Goal: Information Seeking & Learning: Learn about a topic

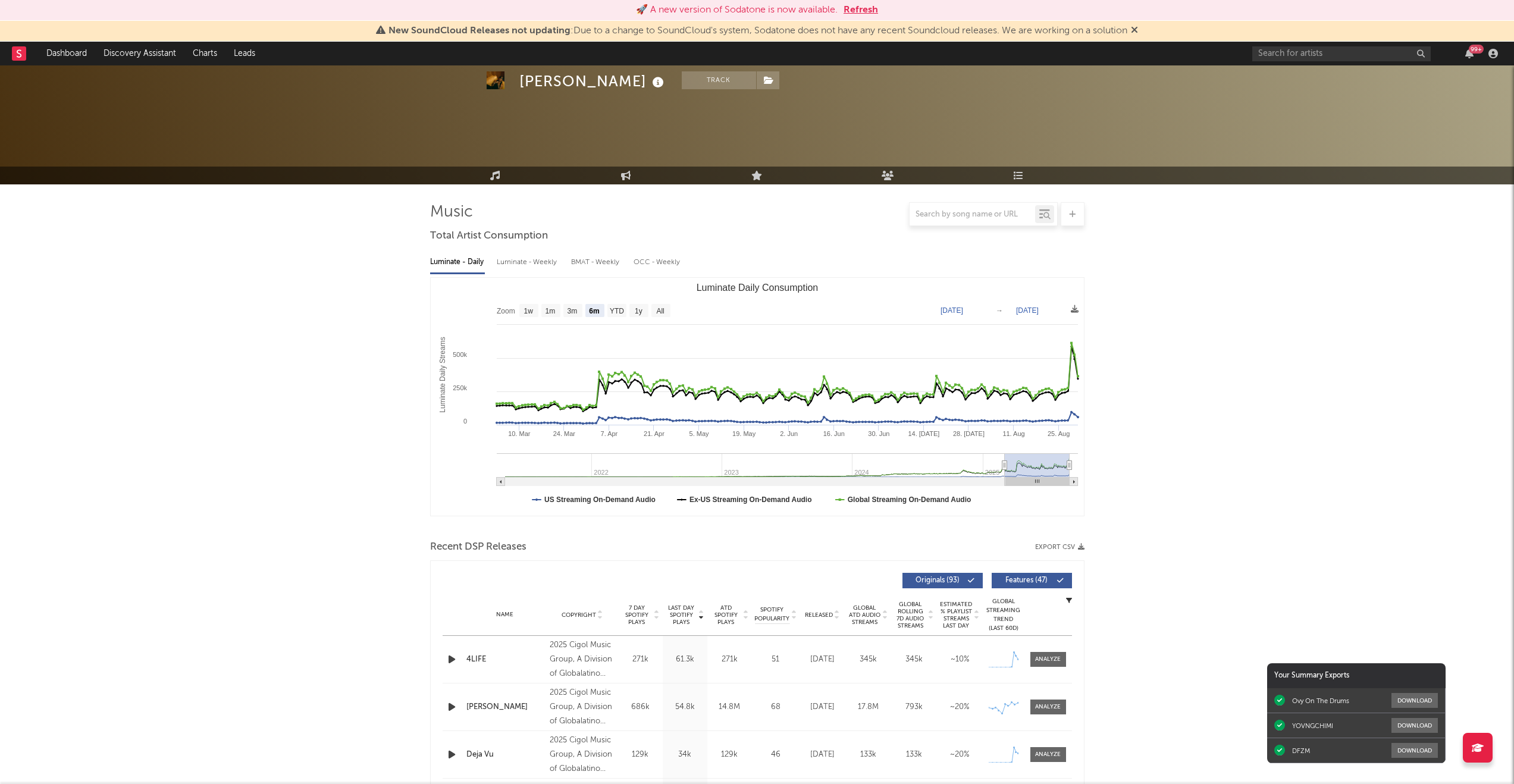
select select "6m"
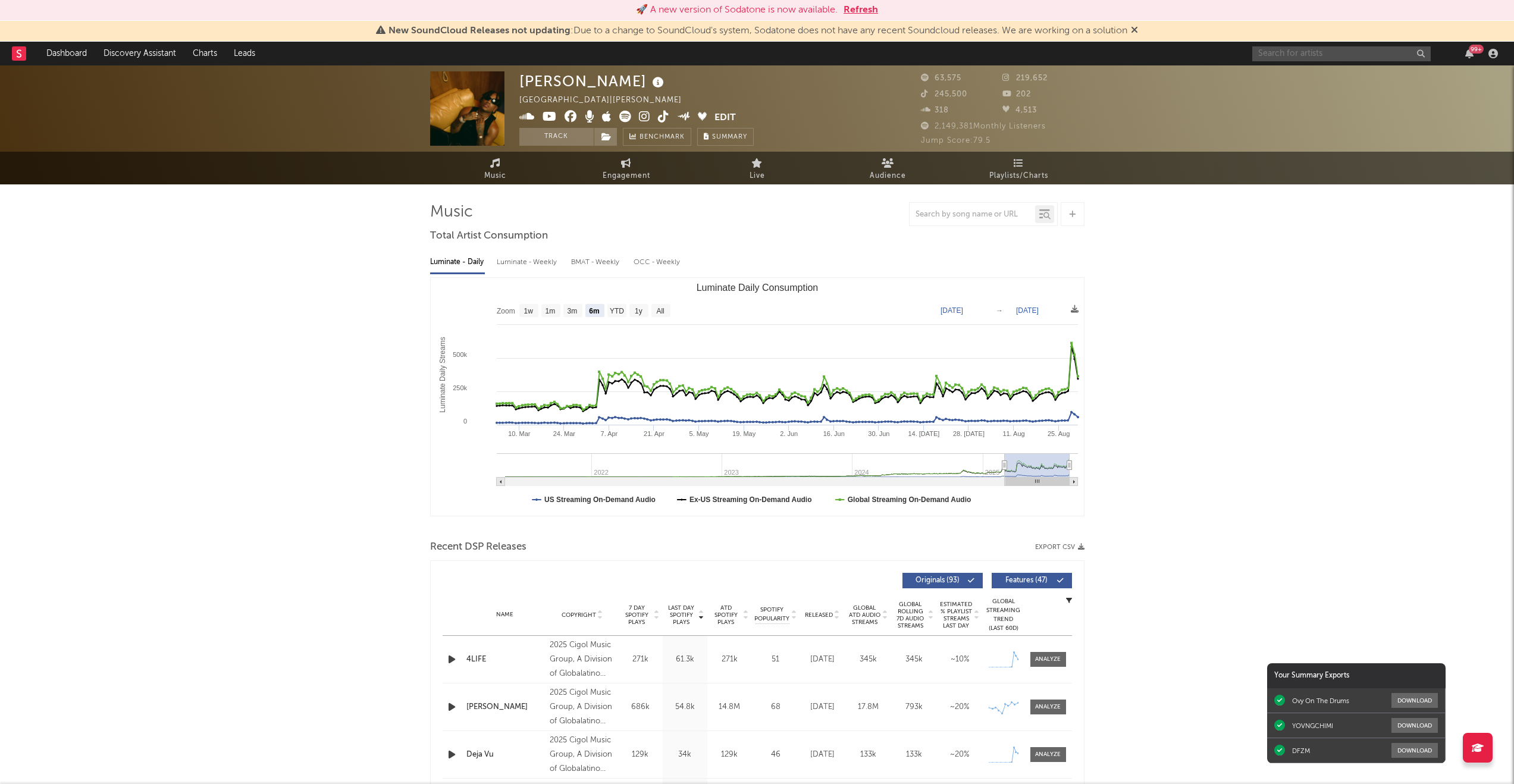
click at [1289, 56] on input "text" at bounding box center [1342, 54] width 178 height 15
click at [137, 52] on link "Discovery Assistant" at bounding box center [140, 54] width 89 height 24
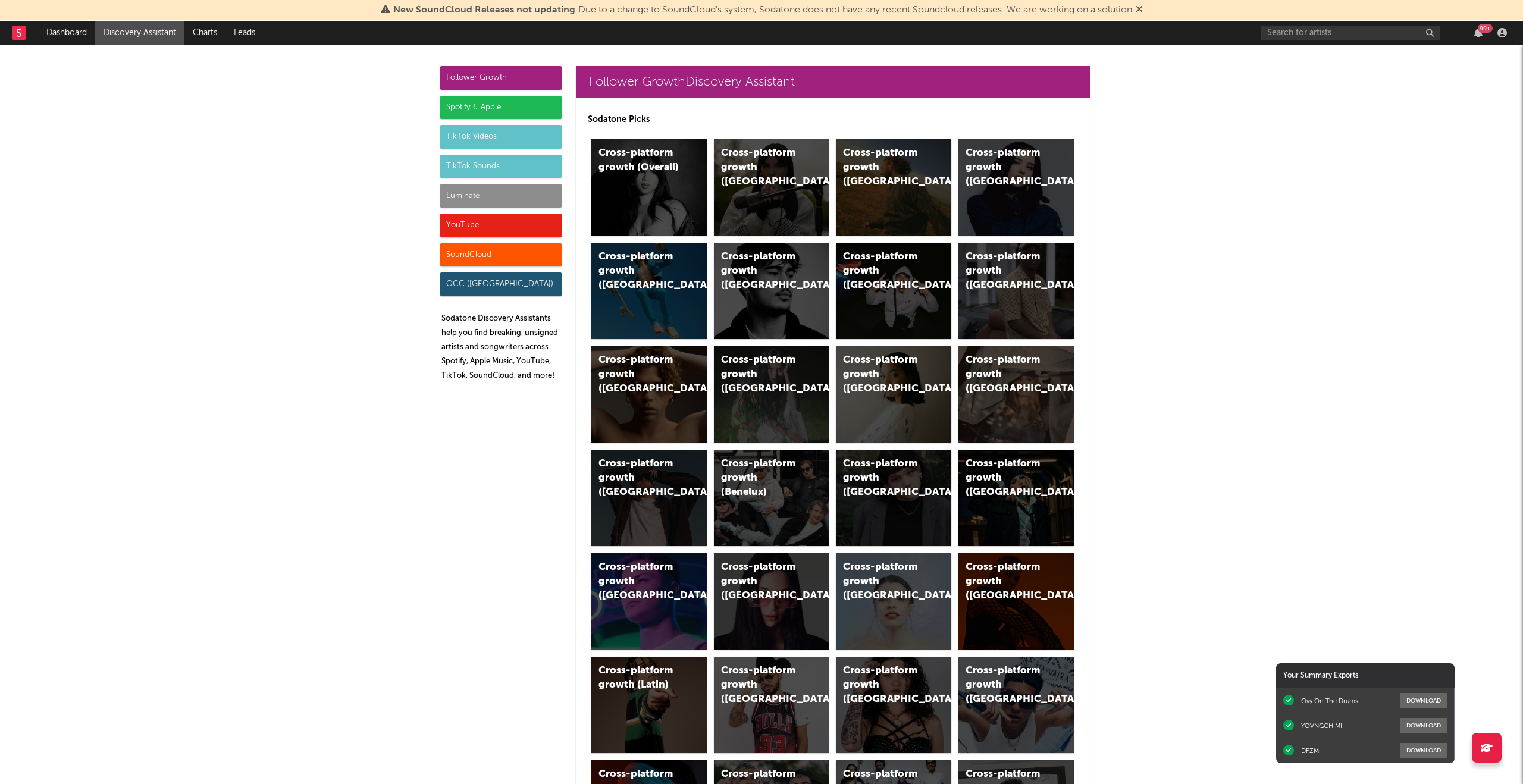
click at [479, 201] on div "Luminate" at bounding box center [501, 196] width 121 height 24
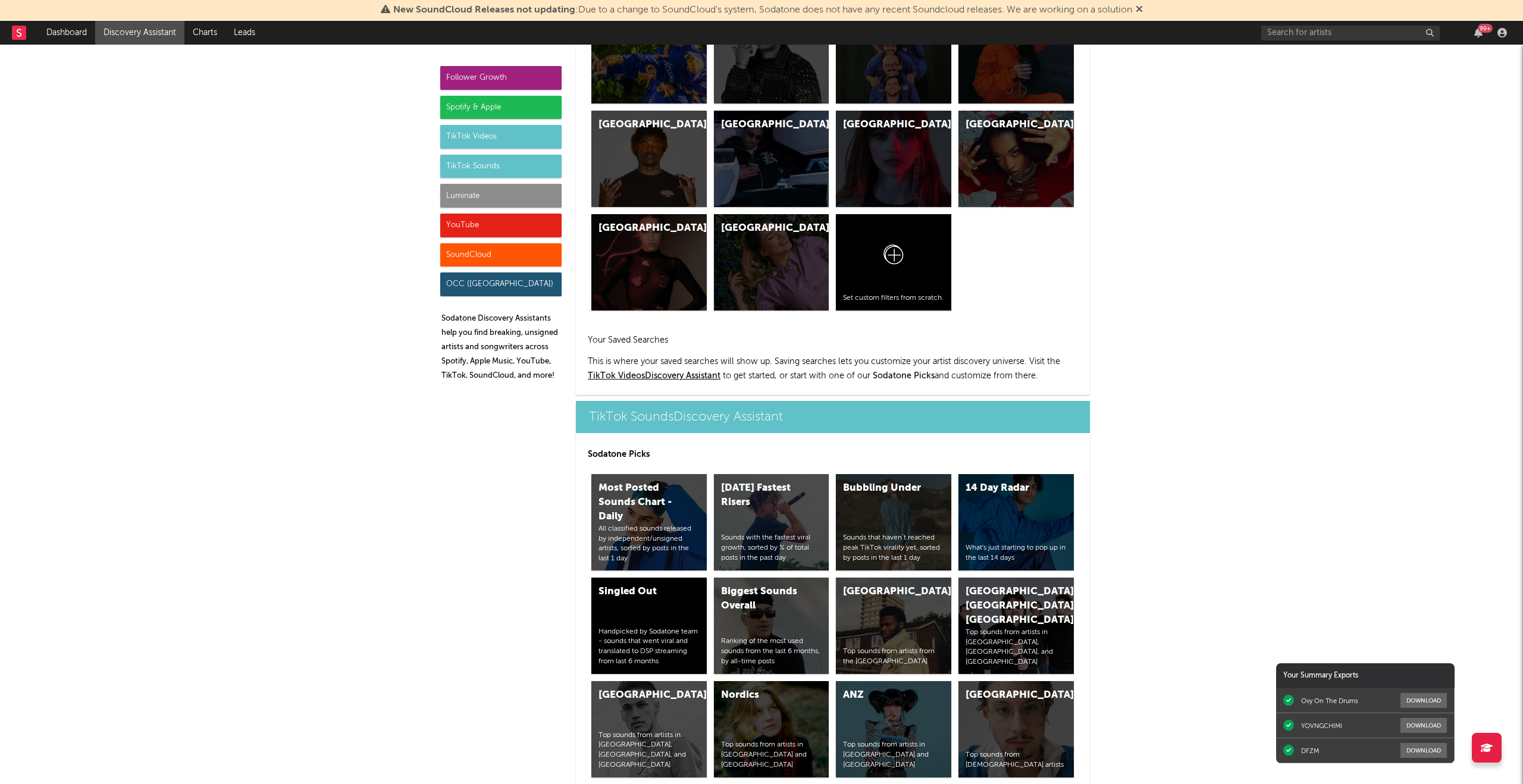
scroll to position [5435, 0]
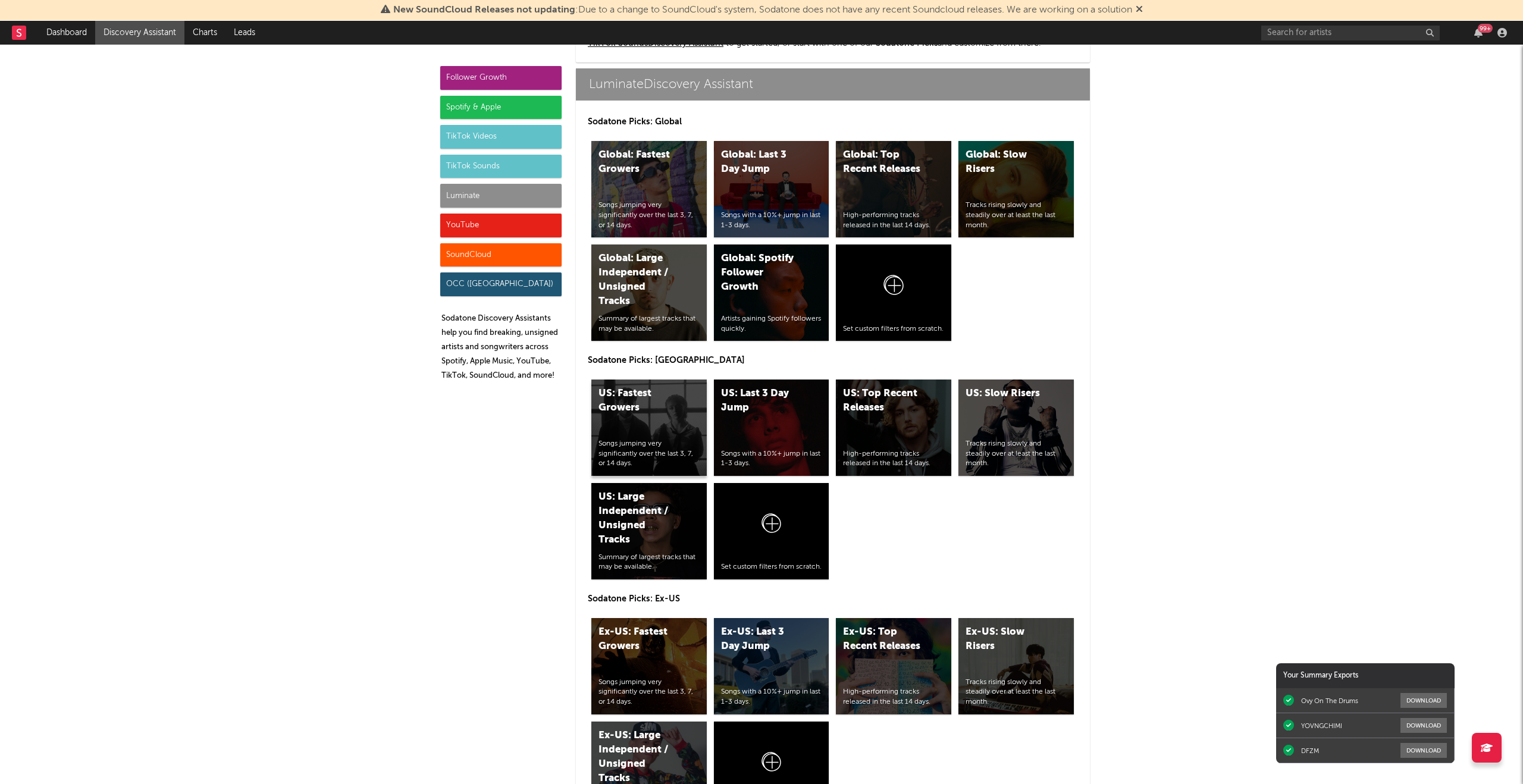
click at [636, 450] on div "Songs jumping very significantly over the last 3, 7, or 14 days." at bounding box center [649, 454] width 101 height 30
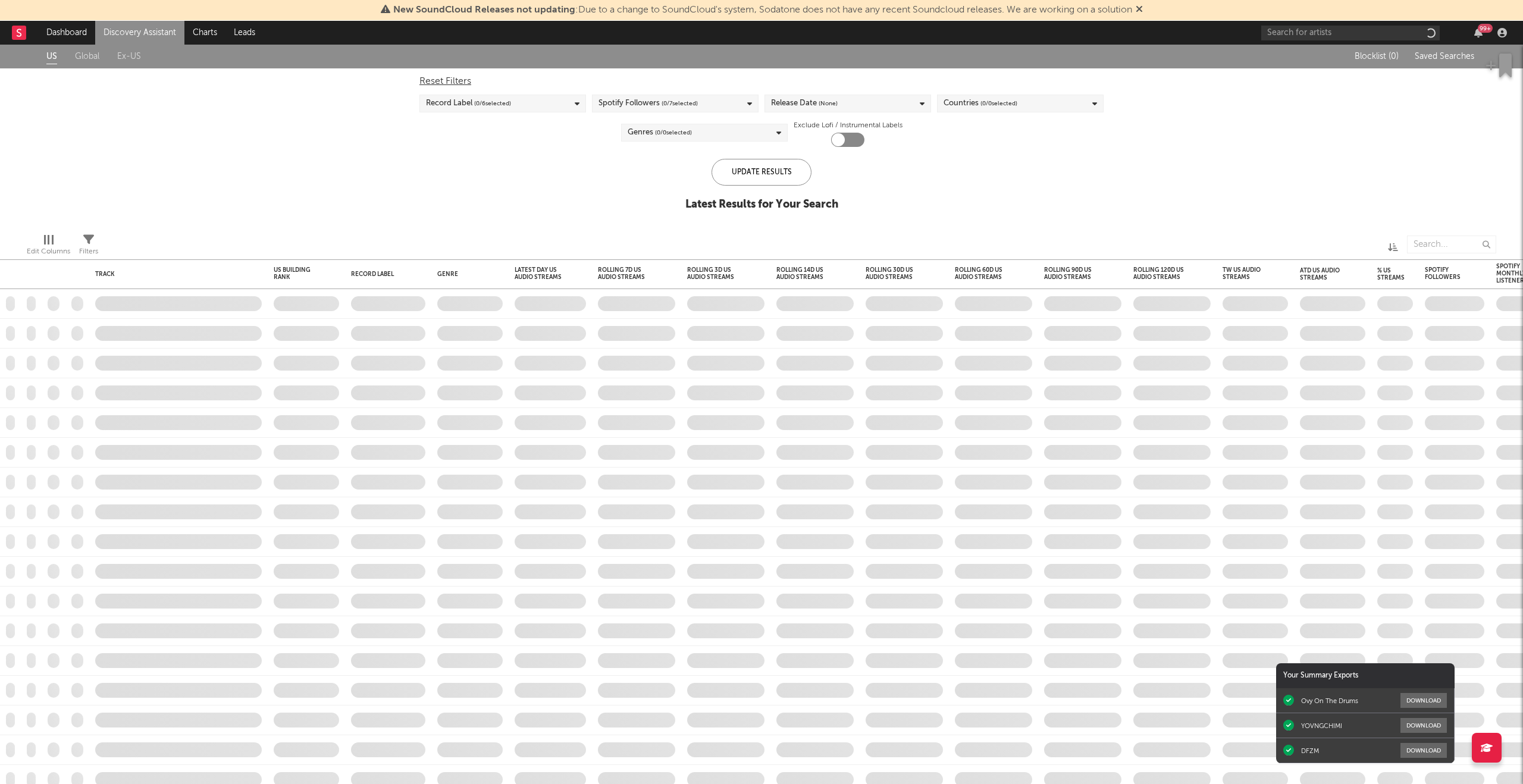
checkbox input "true"
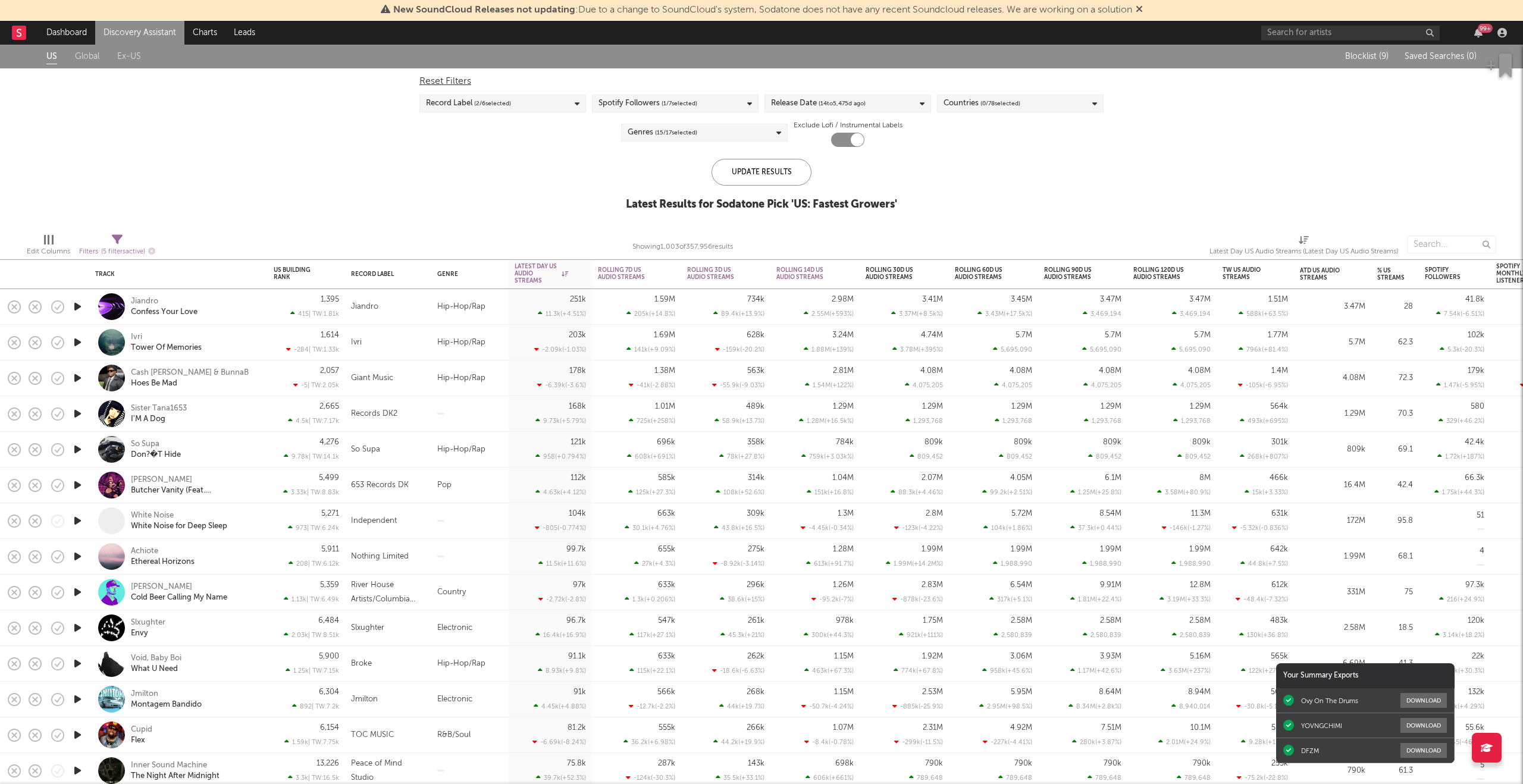
click at [986, 102] on span "( 0 / 78 selected)" at bounding box center [1000, 103] width 40 height 14
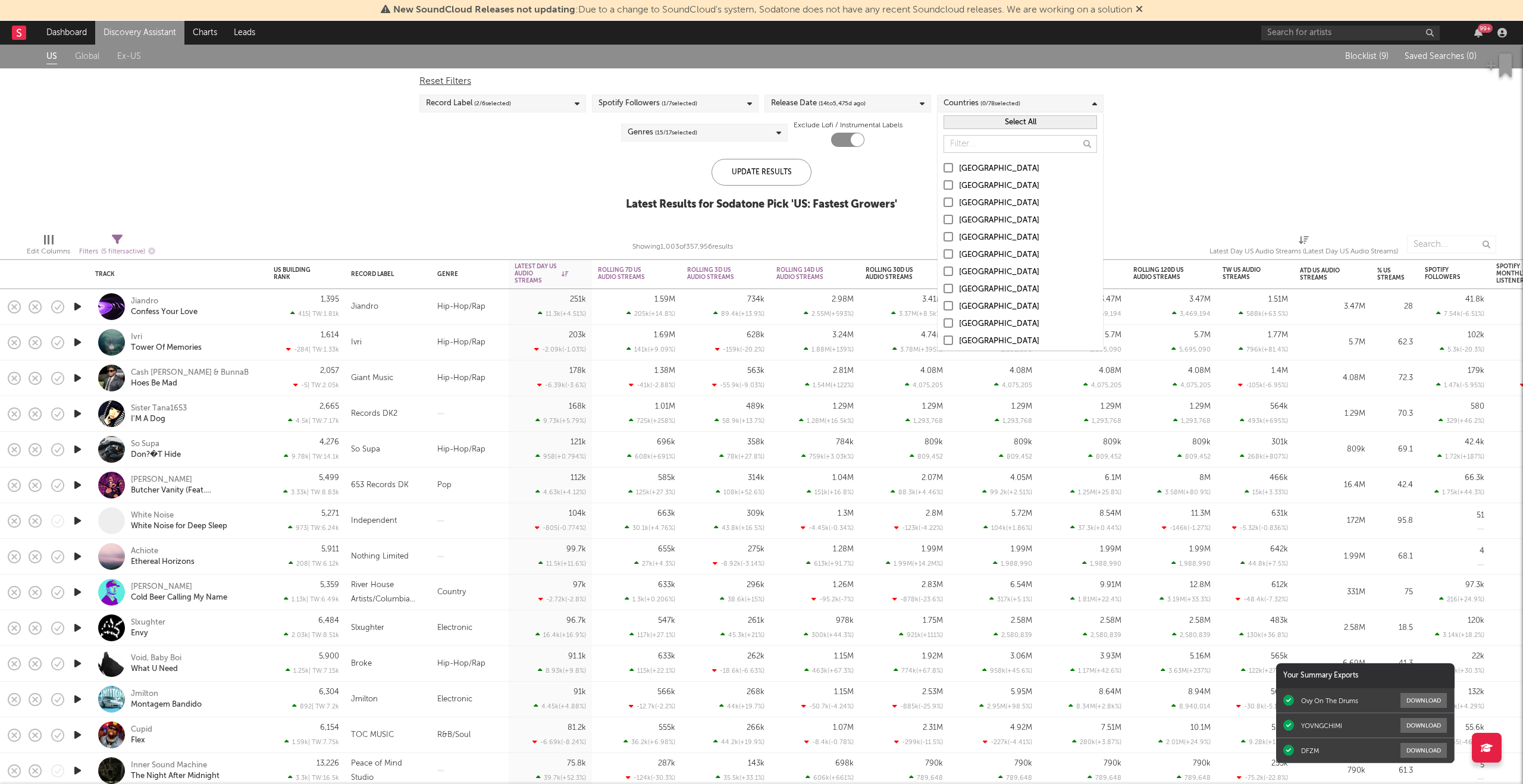
click at [954, 168] on label "United States" at bounding box center [1020, 168] width 154 height 14
click at [943, 168] on input "United States" at bounding box center [943, 168] width 0 height 14
click at [752, 134] on div "Genres ( 15 / 17 selected)" at bounding box center [704, 132] width 166 height 18
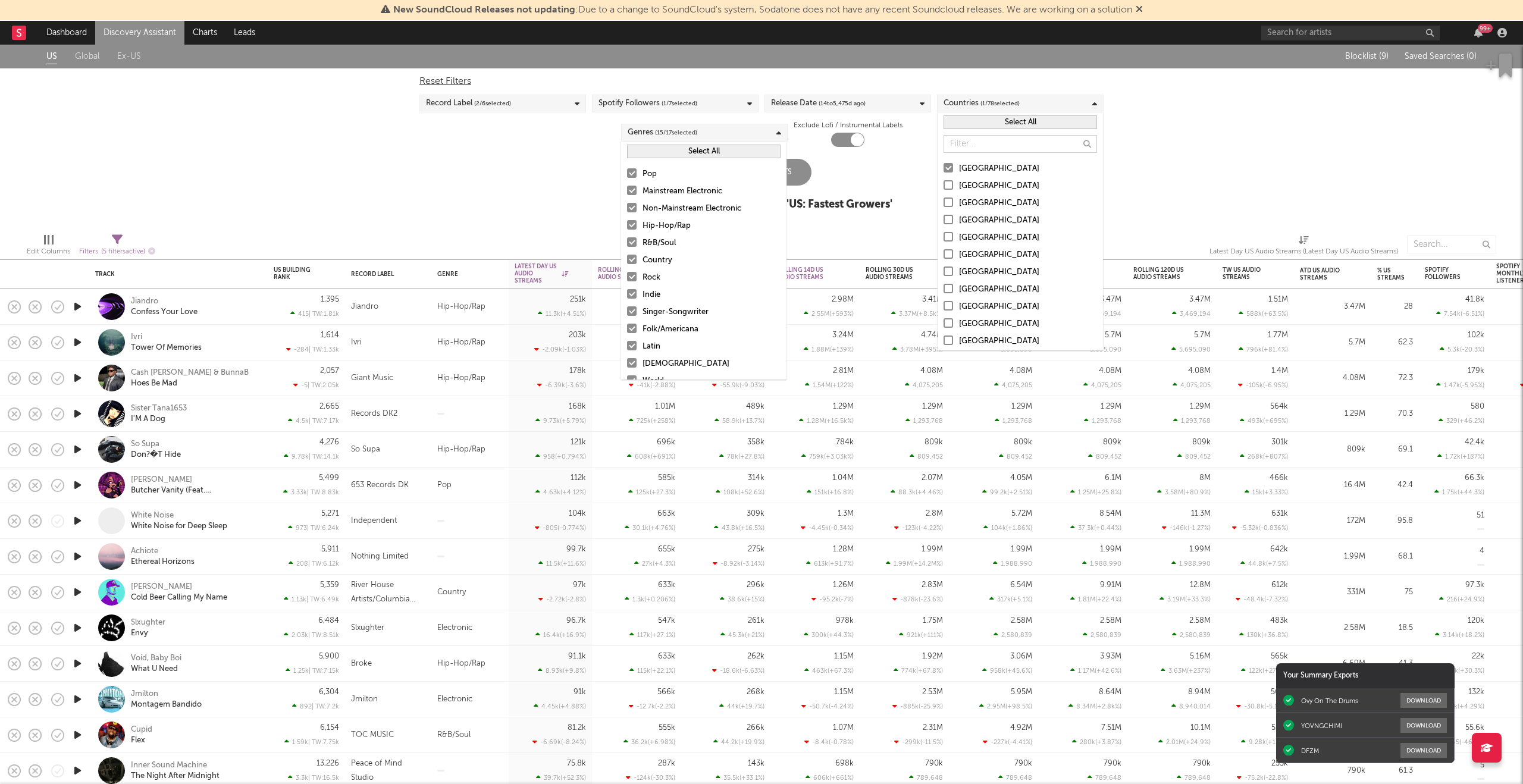
click at [948, 164] on div at bounding box center [948, 168] width 9 height 9
click at [943, 164] on input "United States" at bounding box center [943, 168] width 0 height 14
click at [949, 165] on div at bounding box center [948, 167] width 9 height 9
click at [943, 165] on input "Puerto Rico" at bounding box center [943, 168] width 0 height 14
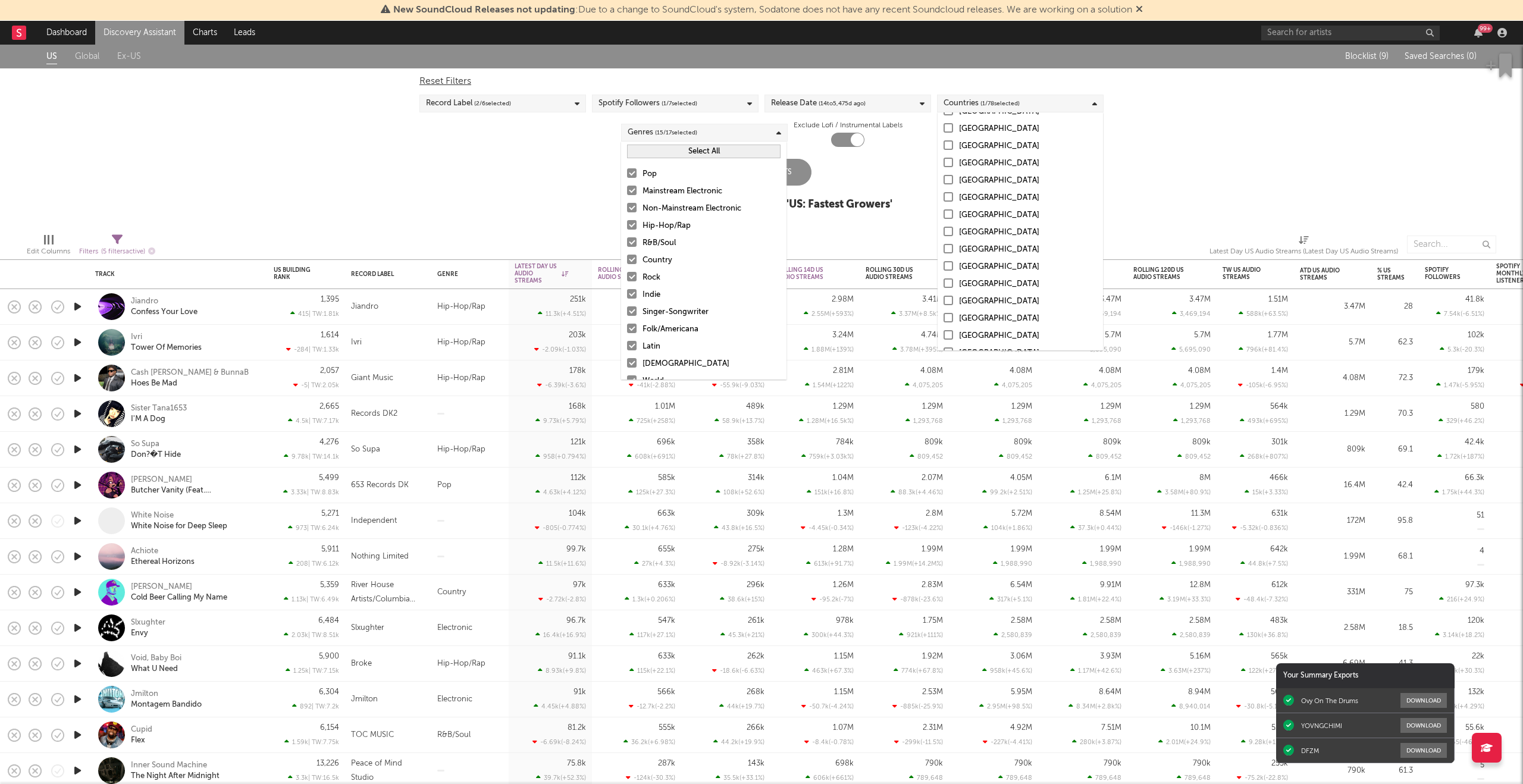
scroll to position [93, 0]
click at [963, 266] on div "[GEOGRAPHIC_DATA]" at bounding box center [1028, 266] width 138 height 14
click at [943, 266] on input "[GEOGRAPHIC_DATA]" at bounding box center [943, 266] width 0 height 14
click at [1233, 171] on div "US Global Ex-US Blocklist ( 9 ) Saved Searches ( 0 ) Reset Filters Record Label…" at bounding box center [762, 134] width 1523 height 179
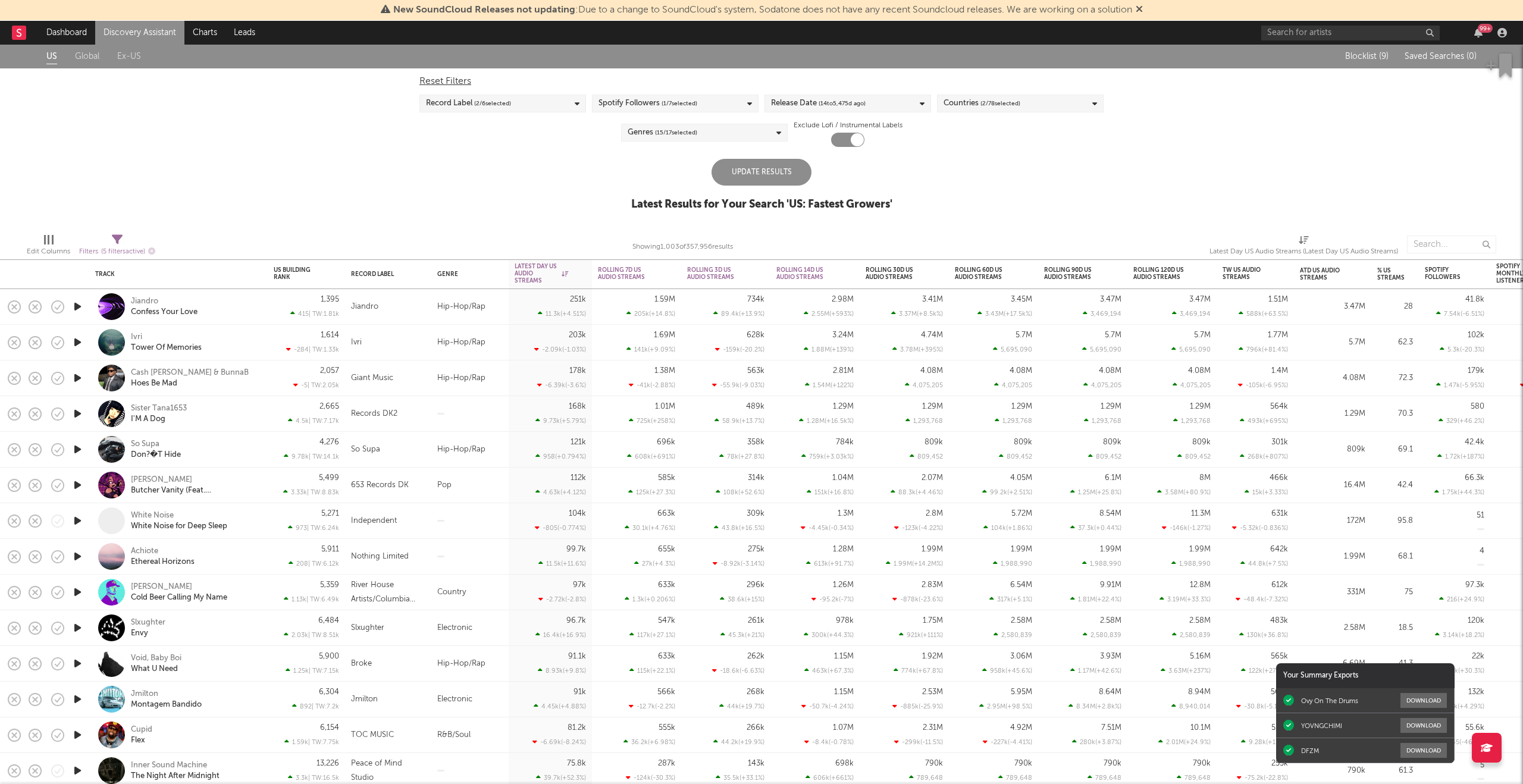
click at [763, 177] on div "Update Results" at bounding box center [762, 172] width 100 height 27
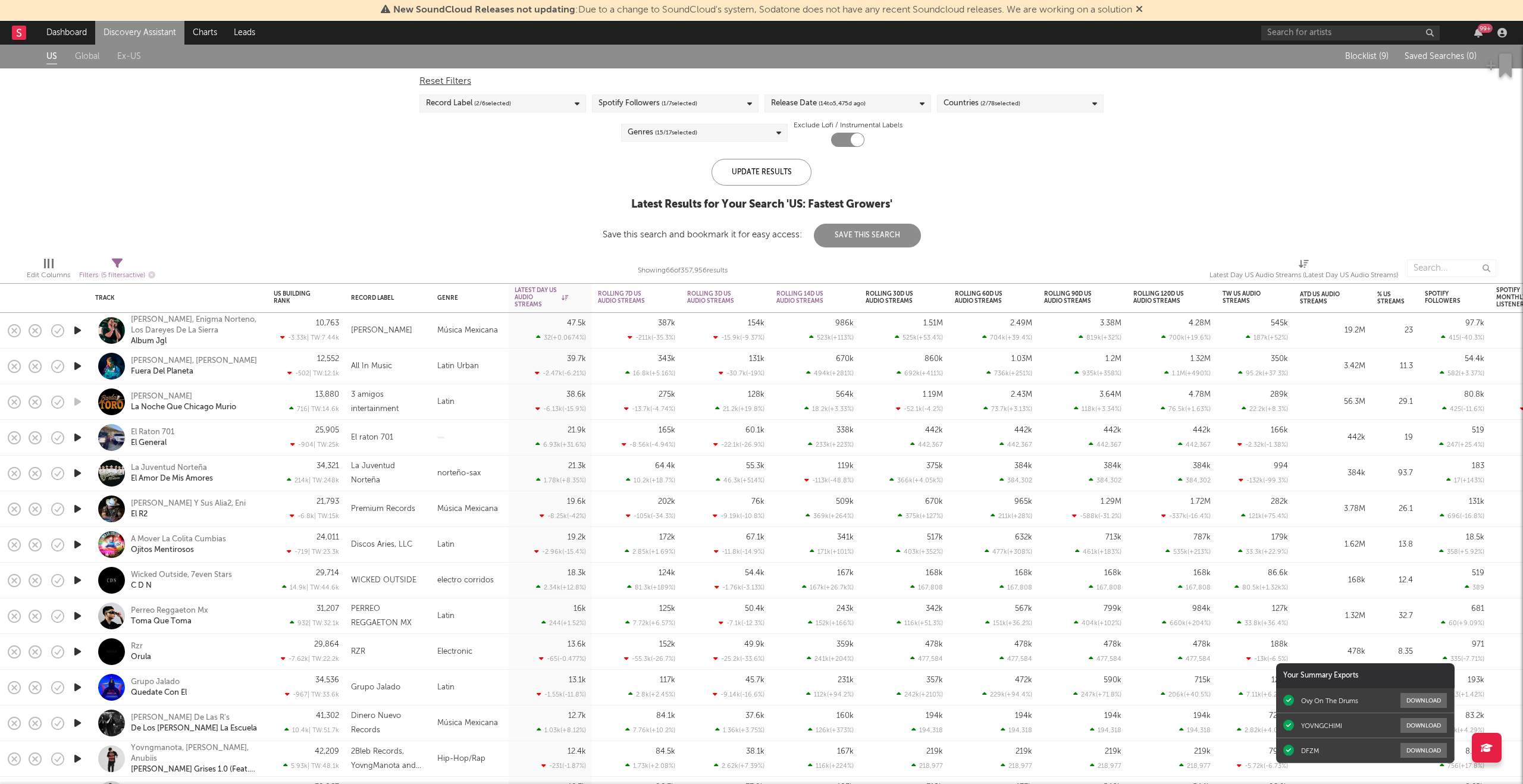
click at [724, 136] on div "Genres ( 15 / 17 selected)" at bounding box center [704, 132] width 166 height 18
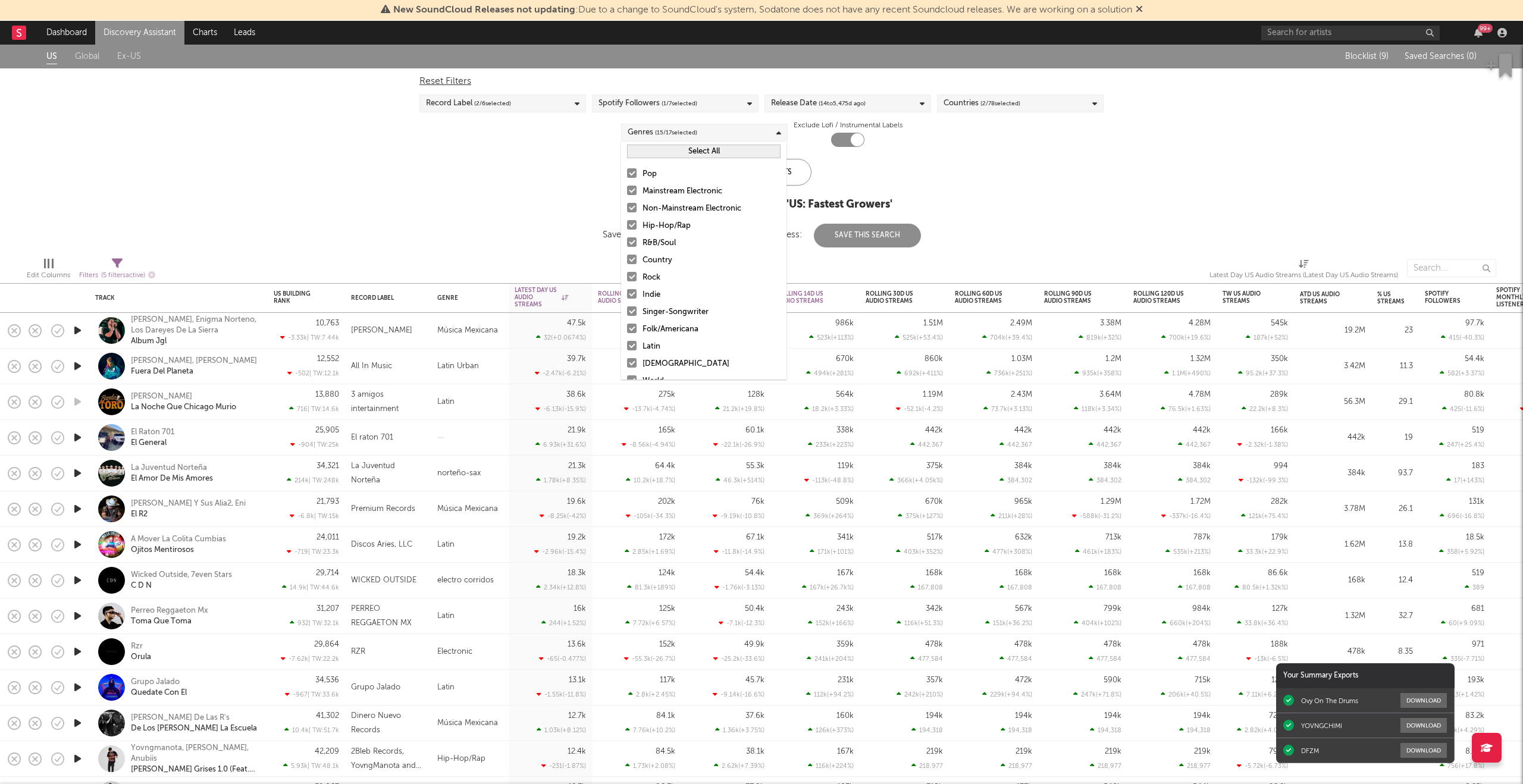
click at [658, 154] on button "Select All" at bounding box center [704, 151] width 154 height 14
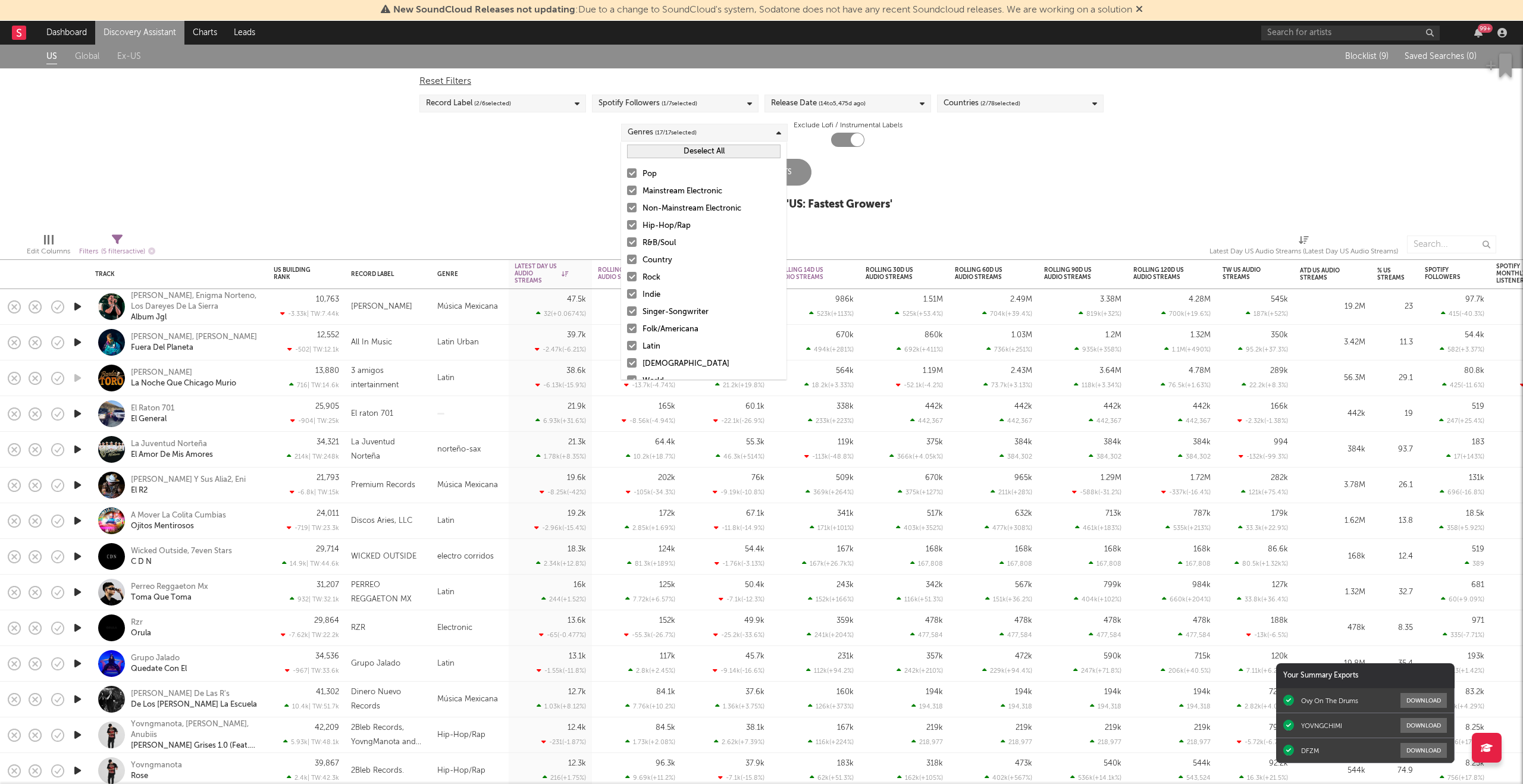
click at [658, 154] on button "Deselect All" at bounding box center [704, 151] width 154 height 14
click at [644, 169] on div "Pop" at bounding box center [711, 174] width 138 height 14
click at [627, 169] on input "Pop" at bounding box center [627, 174] width 0 height 14
click at [646, 274] on div "Latin" at bounding box center [711, 281] width 138 height 14
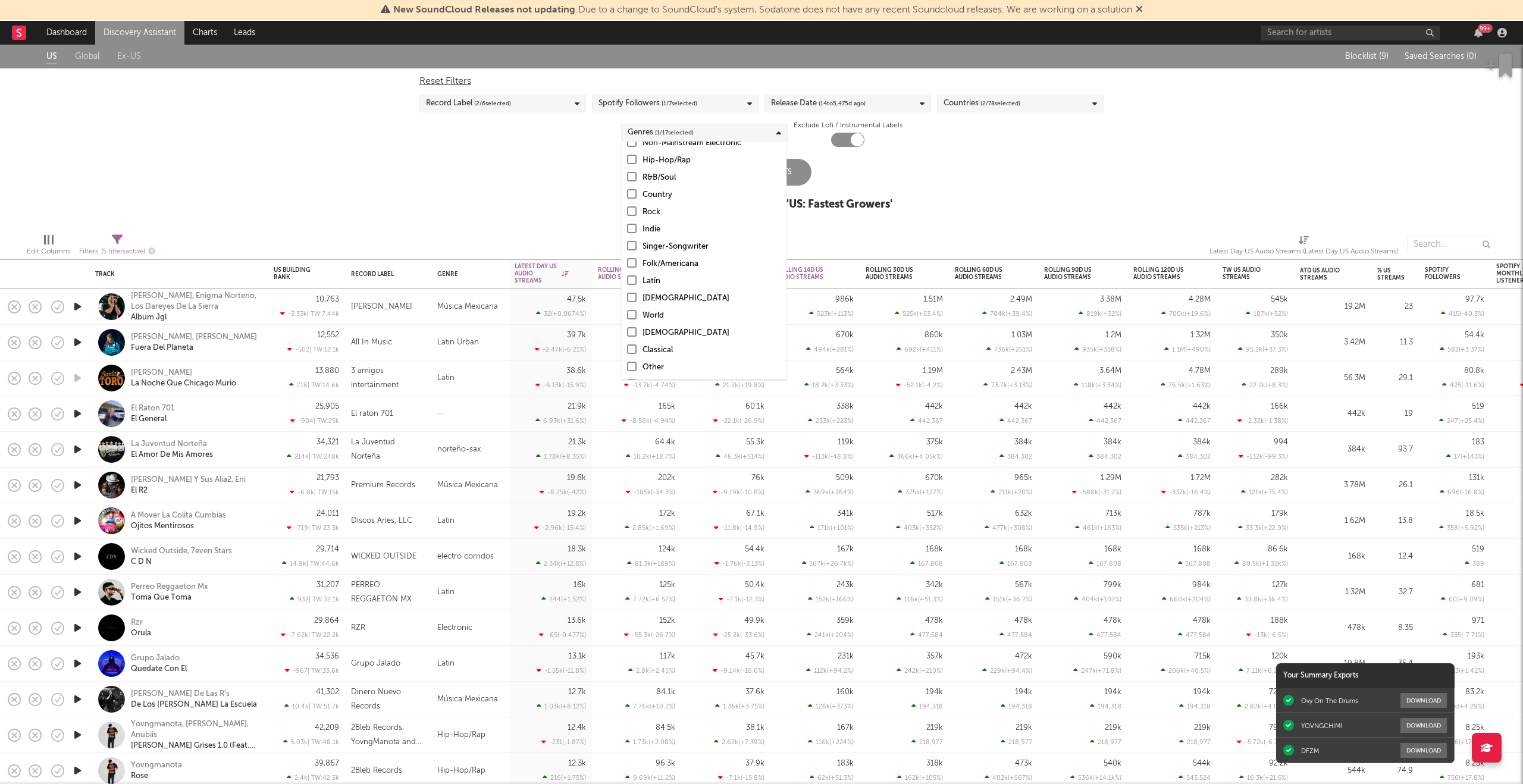
click at [627, 274] on input "Latin" at bounding box center [627, 281] width 0 height 14
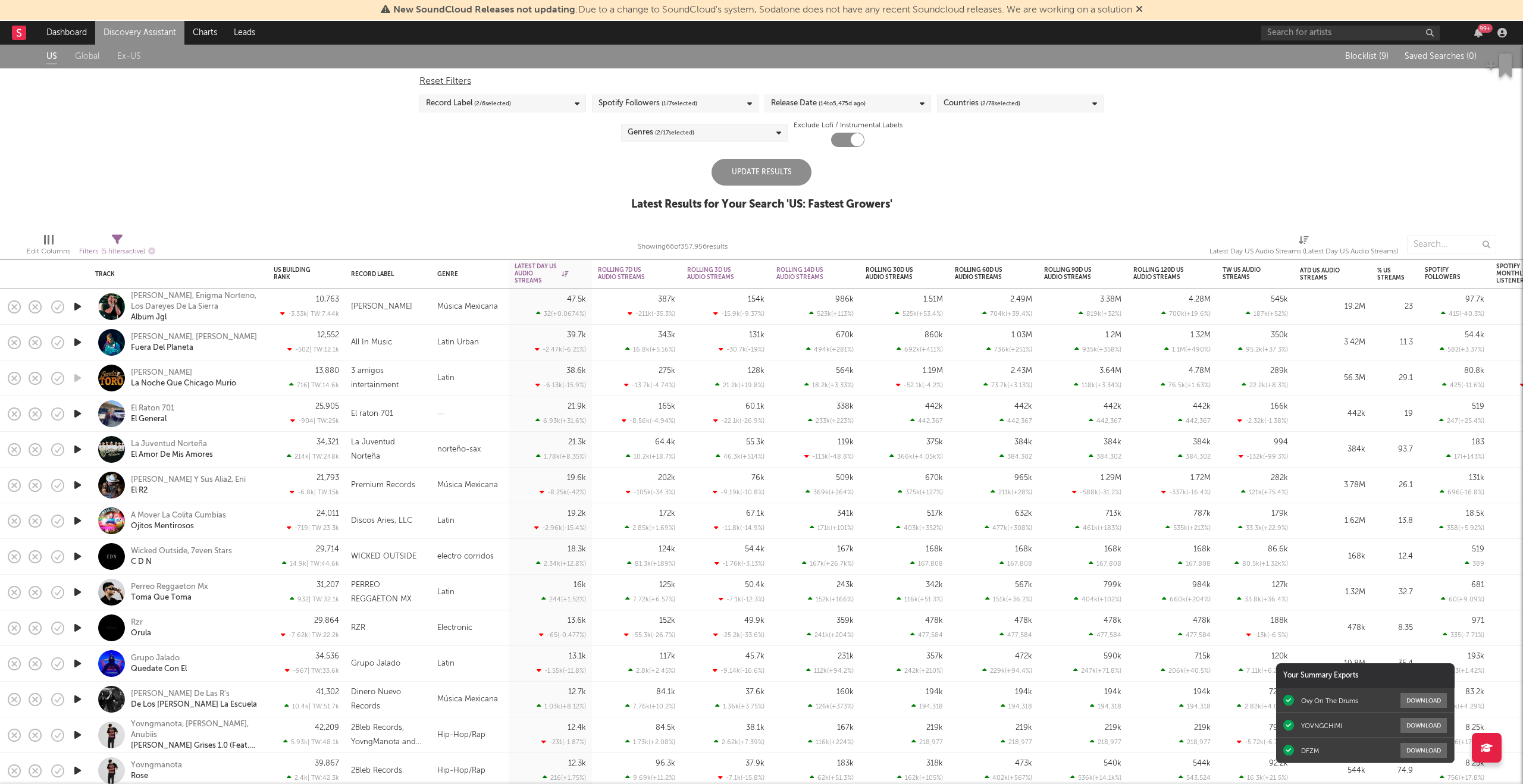
click at [586, 182] on div "US Global Ex-US Blocklist ( 9 ) Saved Searches ( 0 ) Reset Filters Record Label…" at bounding box center [762, 134] width 1523 height 179
click at [655, 139] on span "( 2 / 17 selected)" at bounding box center [674, 132] width 39 height 14
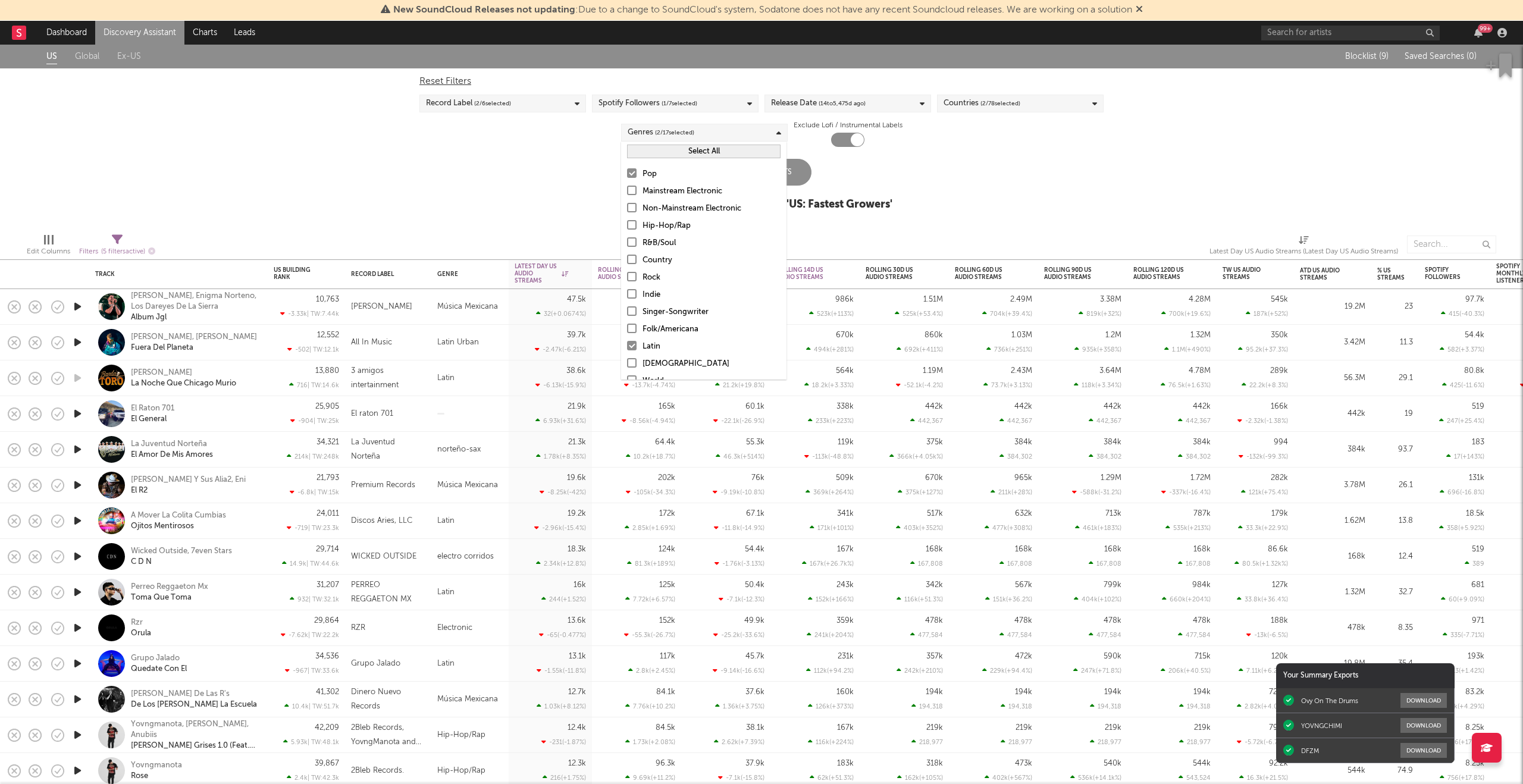
click at [654, 196] on div "Mainstream Electronic" at bounding box center [711, 191] width 138 height 14
click at [627, 196] on input "Mainstream Electronic" at bounding box center [627, 191] width 0 height 14
click at [541, 177] on div "US Global Ex-US Blocklist ( 9 ) Saved Searches ( 0 ) Reset Filters Record Label…" at bounding box center [762, 134] width 1523 height 179
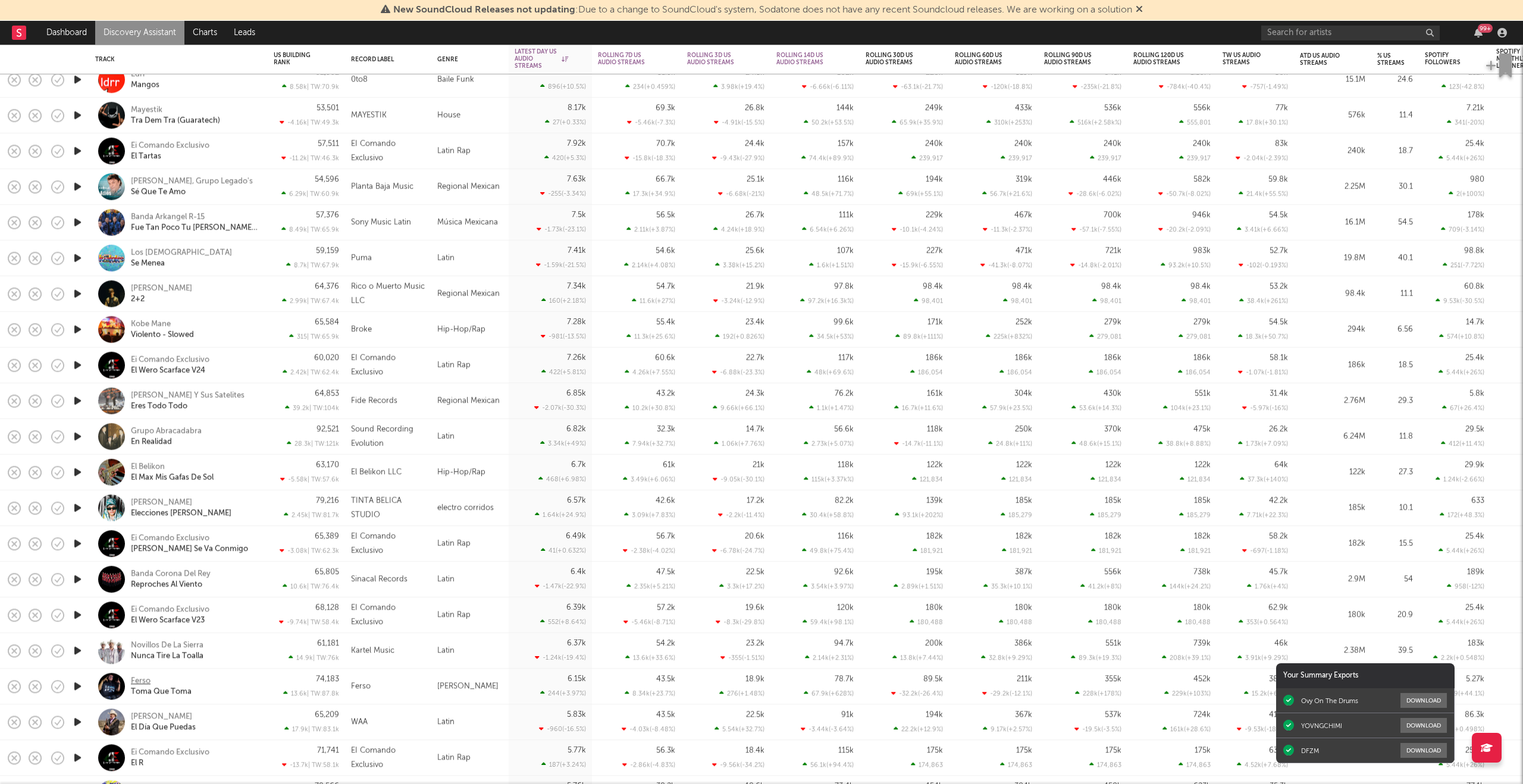
click at [142, 681] on div "Ferso" at bounding box center [140, 681] width 19 height 11
click at [455, 63] on div "Genre" at bounding box center [470, 60] width 65 height 25
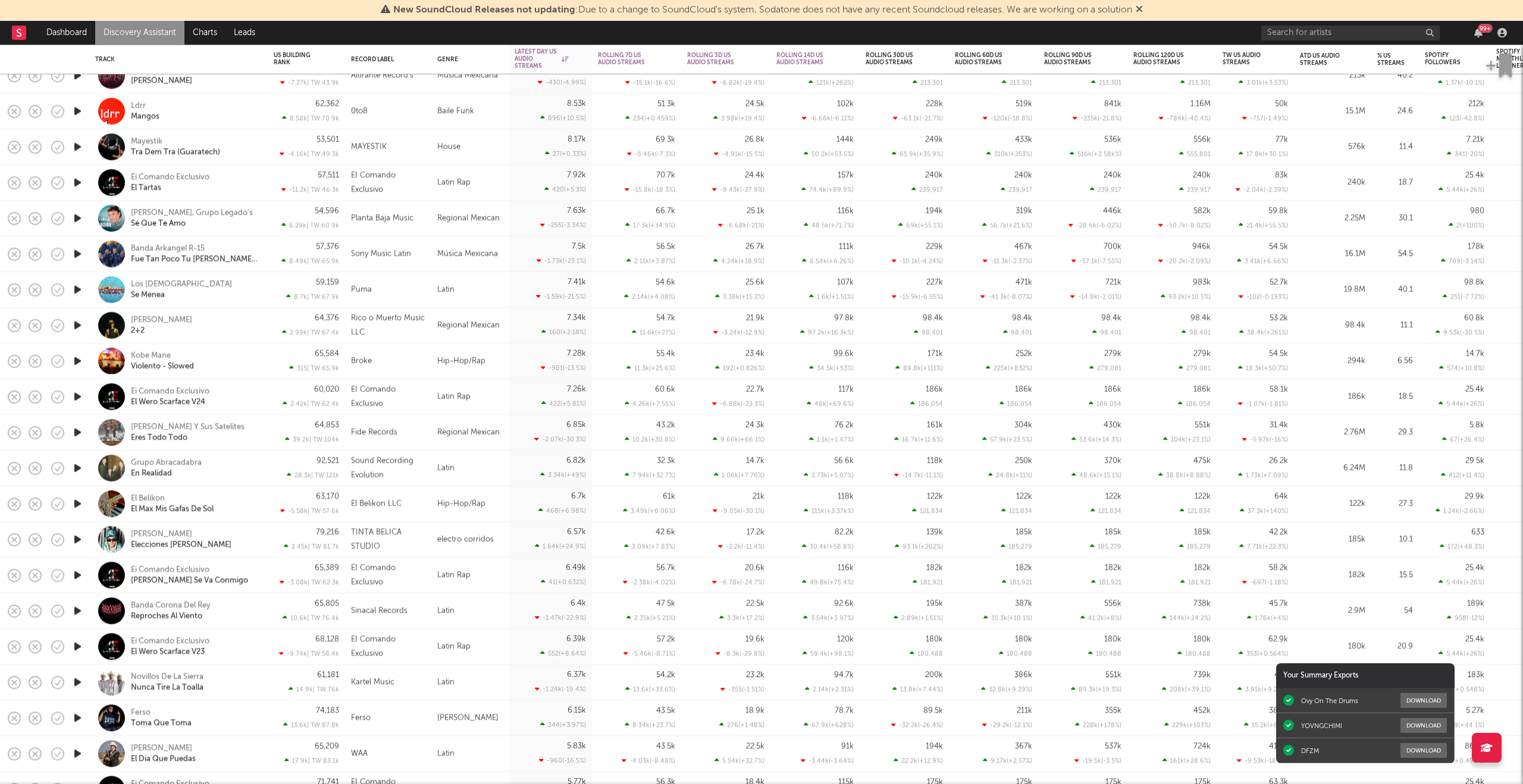
click at [77, 148] on icon "button" at bounding box center [77, 146] width 13 height 15
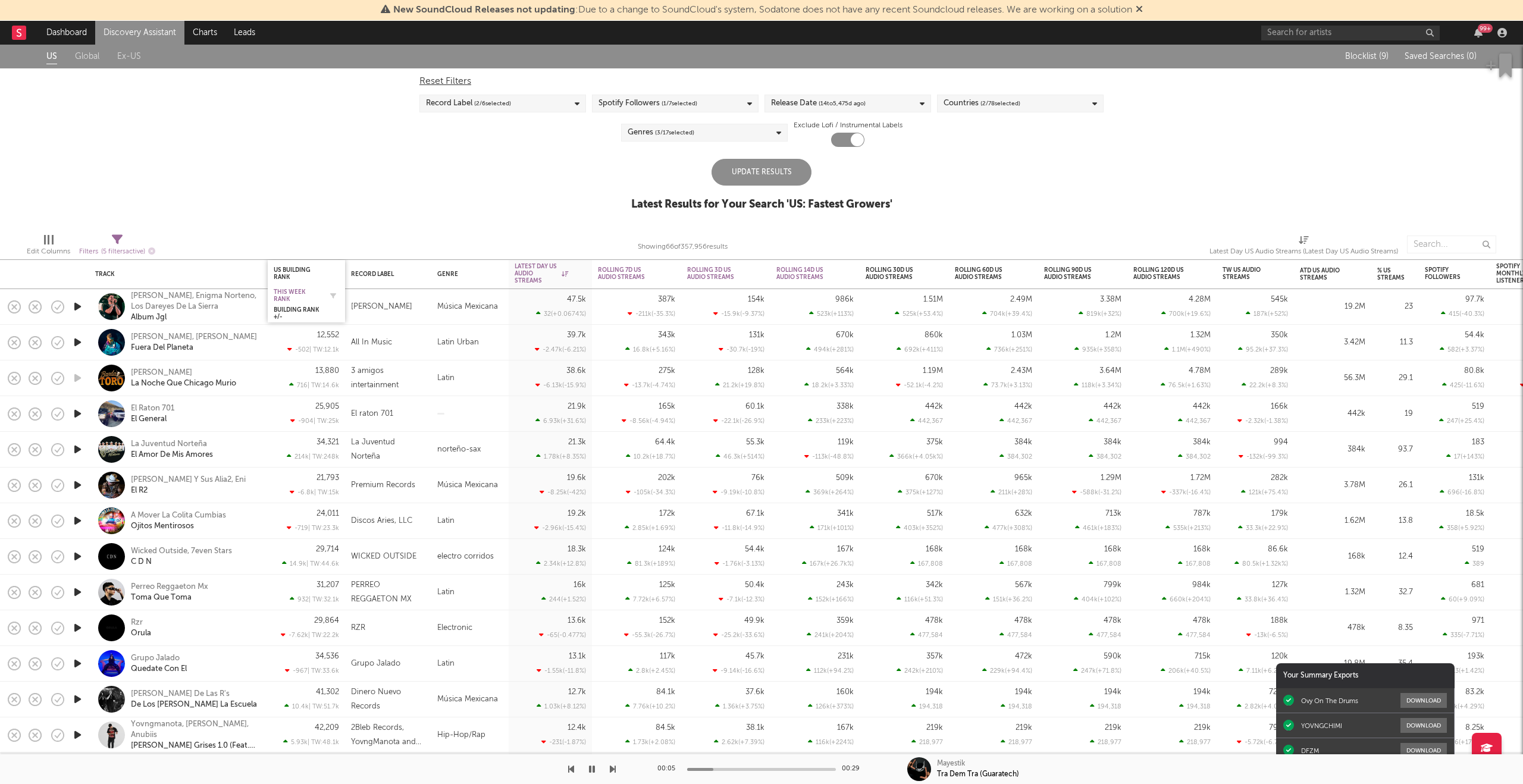
click at [295, 294] on div "This Week Rank" at bounding box center [297, 295] width 47 height 14
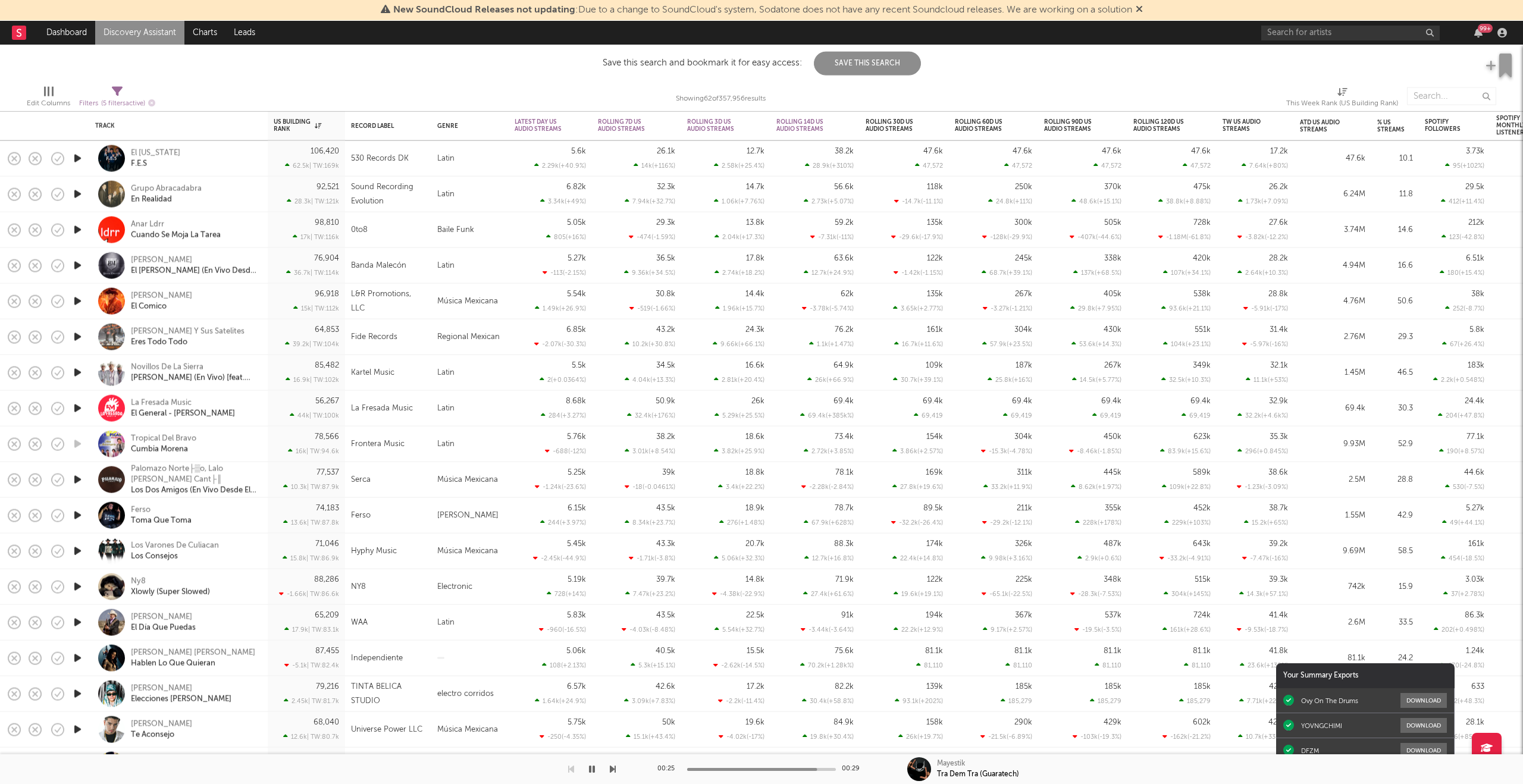
click at [83, 156] on icon "button" at bounding box center [77, 158] width 13 height 15
click at [79, 232] on icon "button" at bounding box center [77, 230] width 13 height 15
click at [81, 265] on icon "button" at bounding box center [77, 266] width 13 height 15
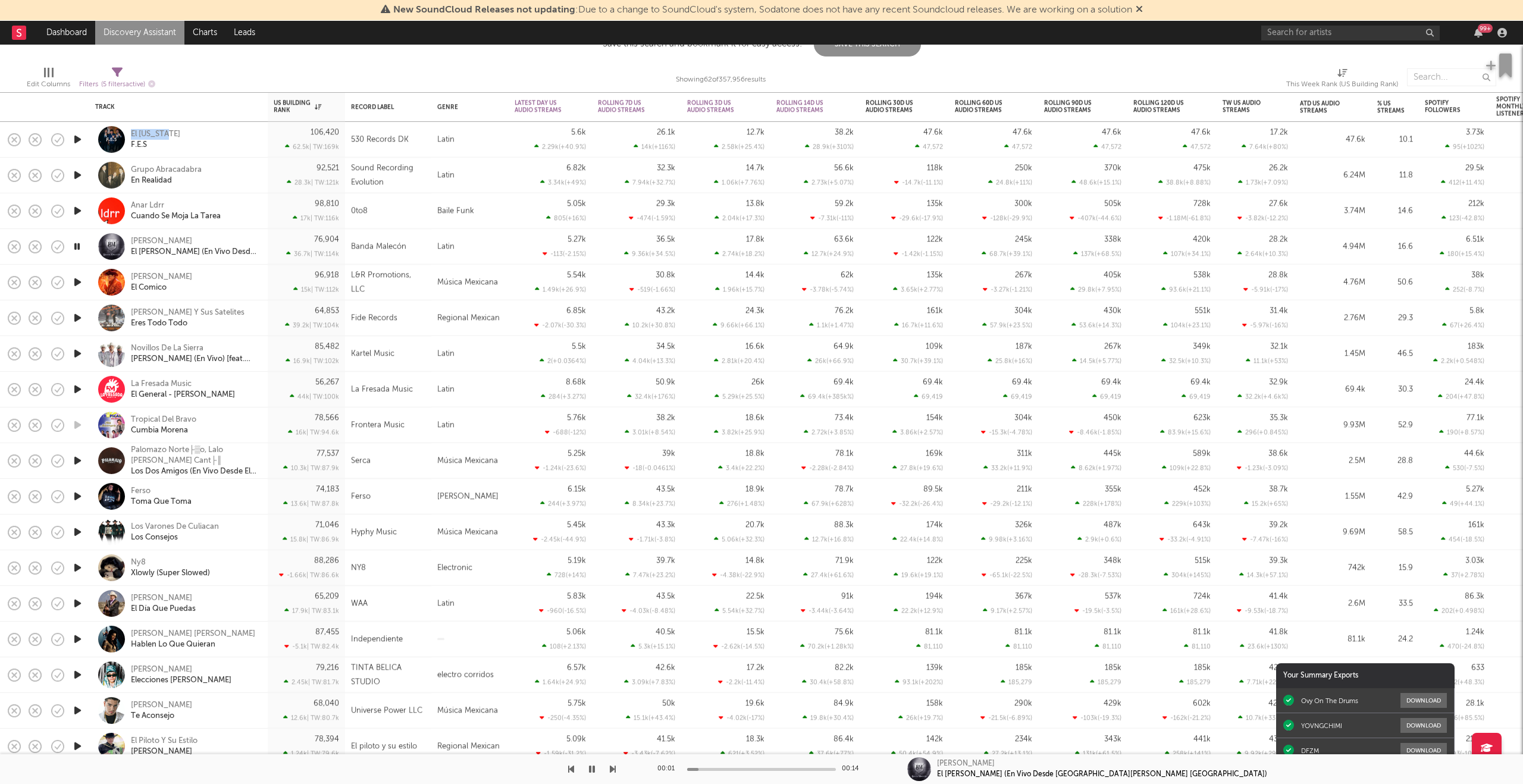
click at [75, 282] on icon "button" at bounding box center [77, 282] width 13 height 15
click at [79, 321] on icon "button" at bounding box center [77, 317] width 13 height 15
click at [77, 350] on icon "button" at bounding box center [77, 353] width 13 height 15
click at [73, 382] on icon "button" at bounding box center [77, 389] width 13 height 15
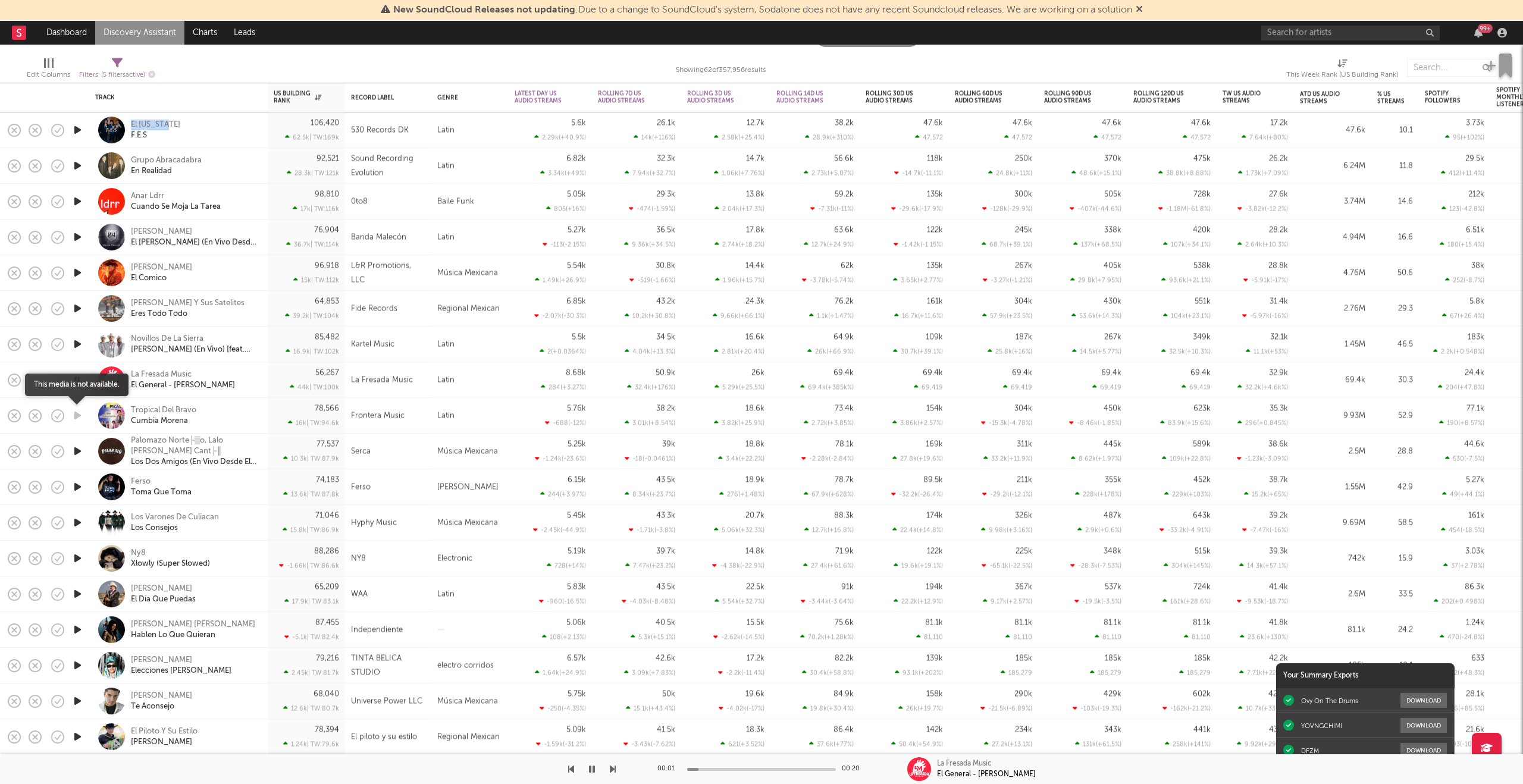
click at [73, 411] on icon "button" at bounding box center [77, 415] width 13 height 15
click at [78, 417] on icon "button" at bounding box center [77, 415] width 13 height 15
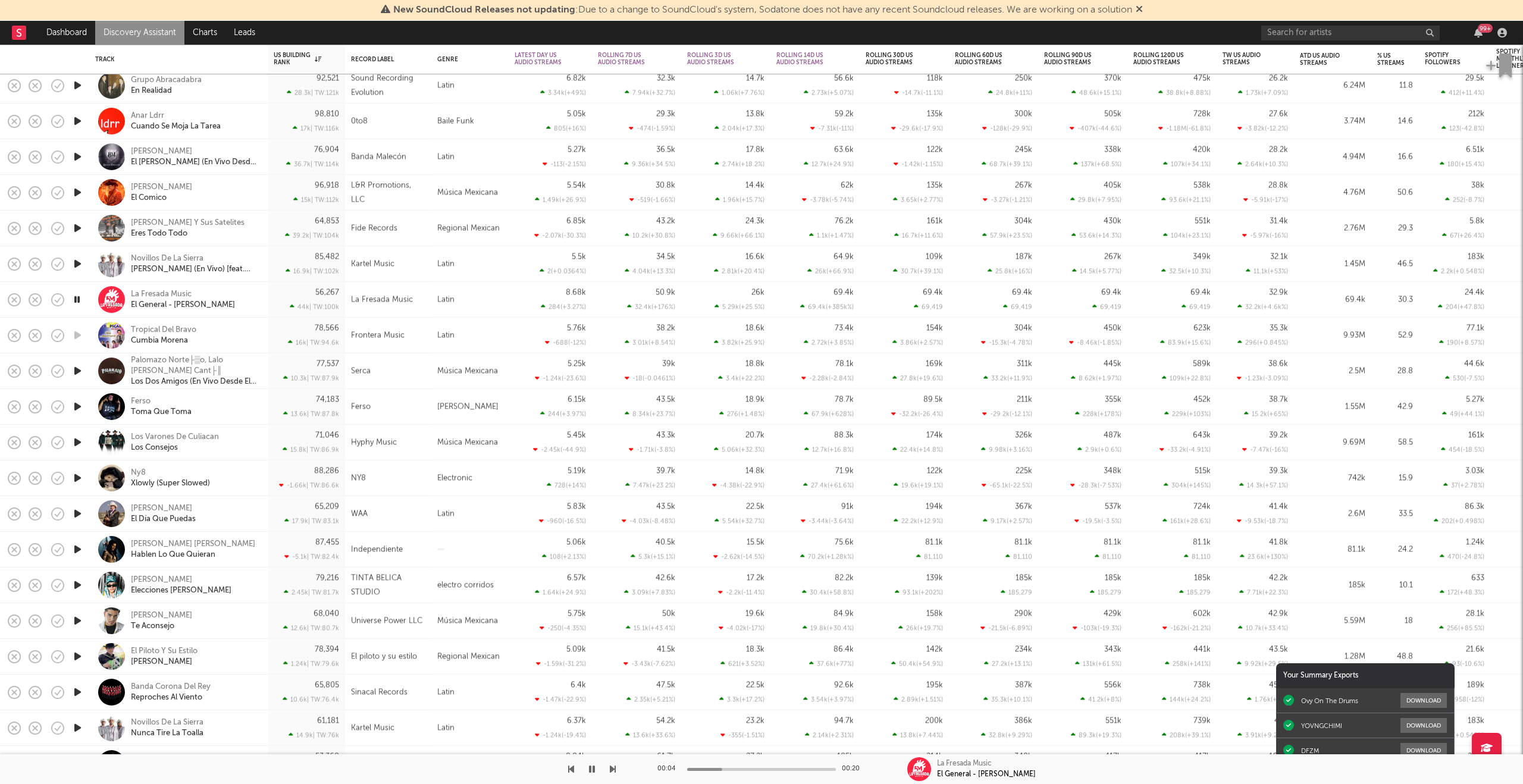
click at [81, 373] on icon "button" at bounding box center [77, 371] width 13 height 15
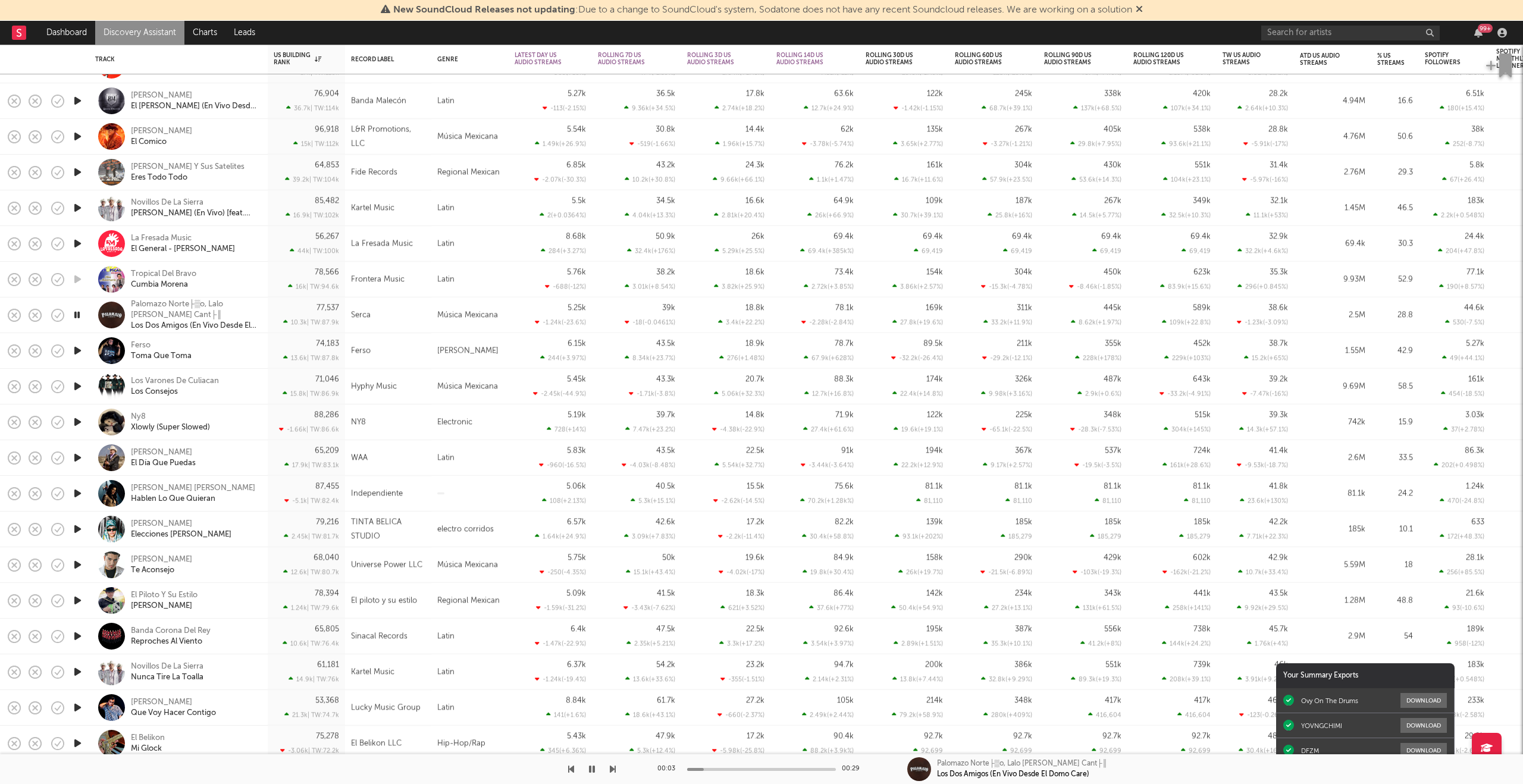
click at [77, 385] on icon "button" at bounding box center [77, 386] width 13 height 15
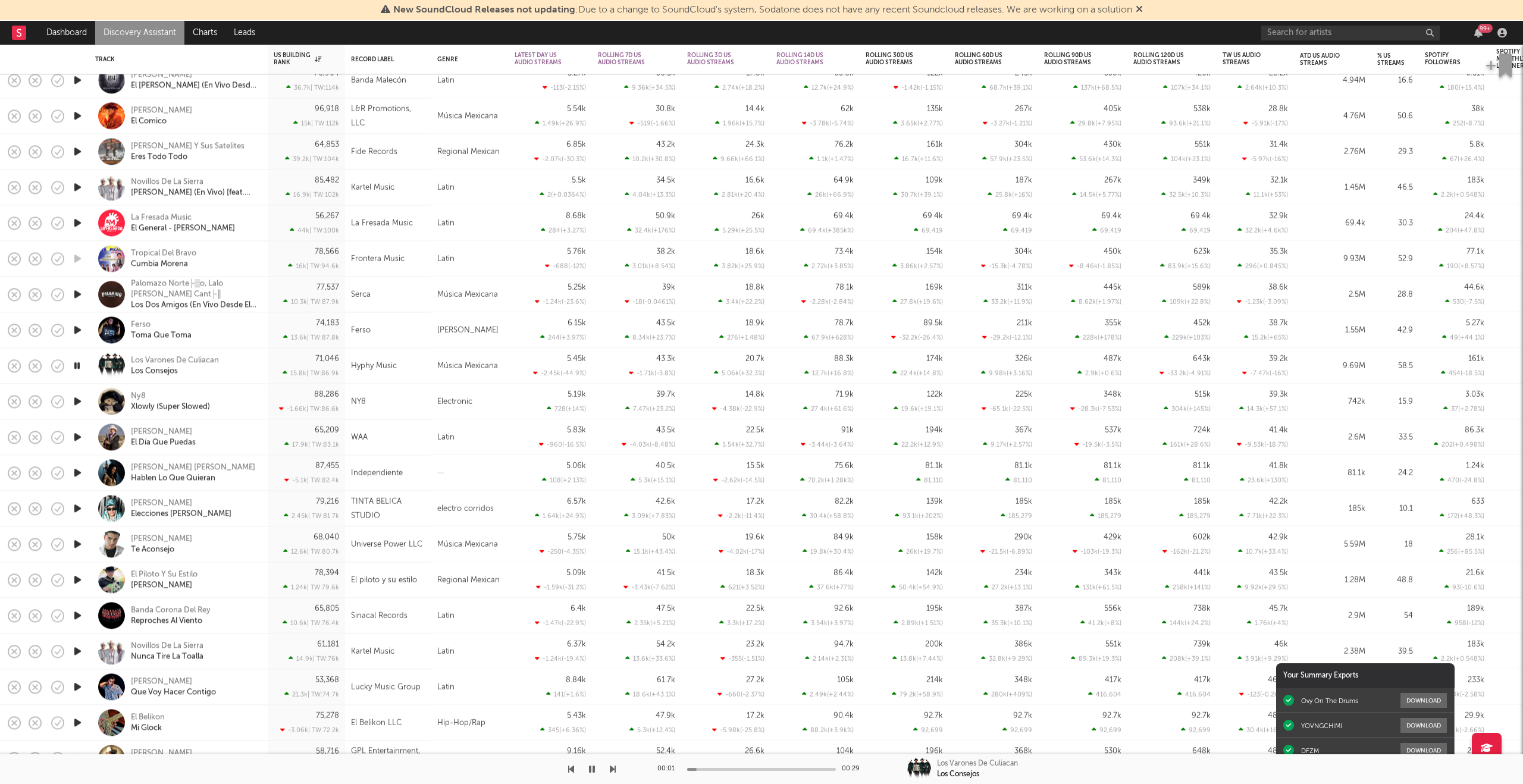
click at [86, 402] on div at bounding box center [77, 401] width 24 height 36
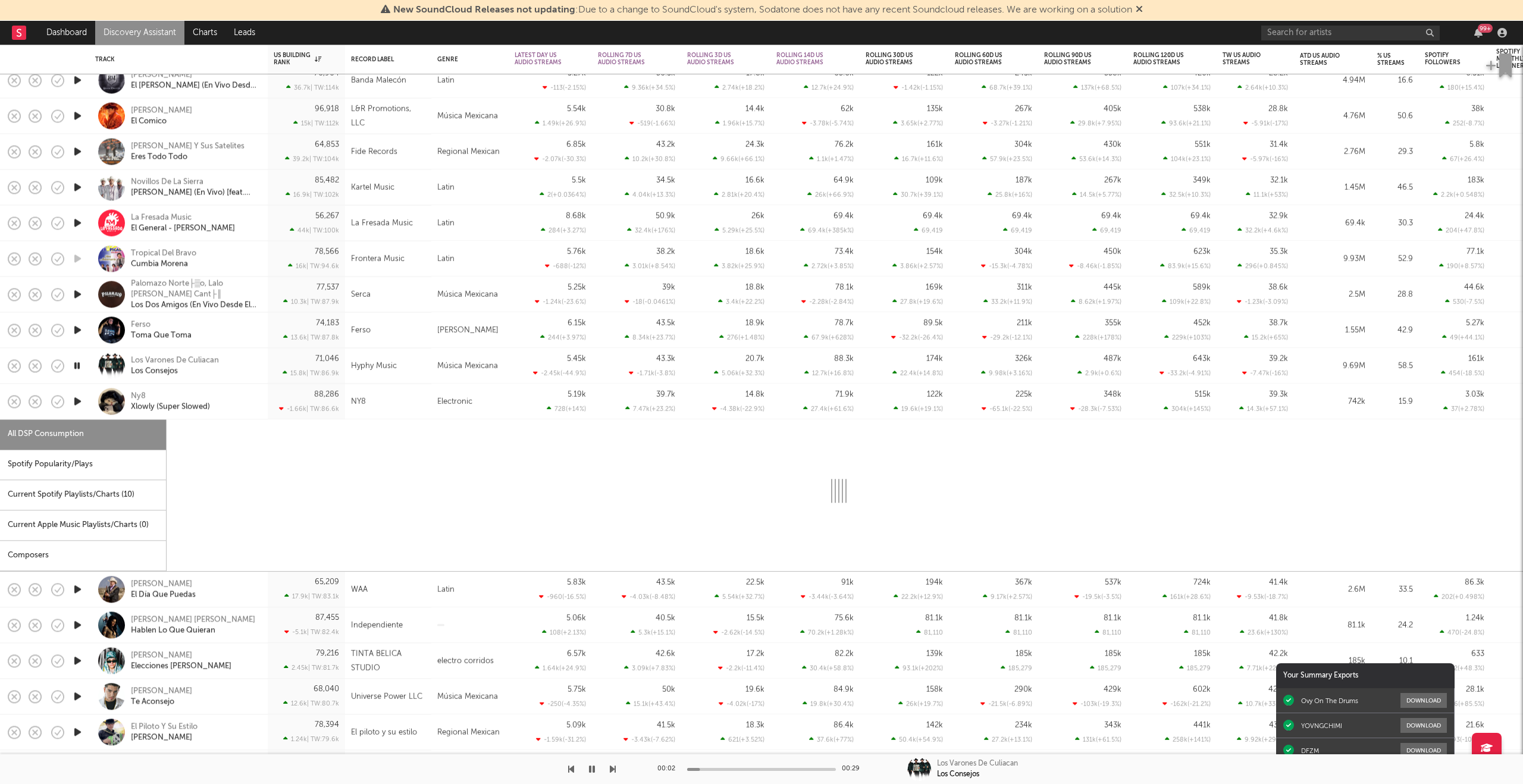
select select "6m"
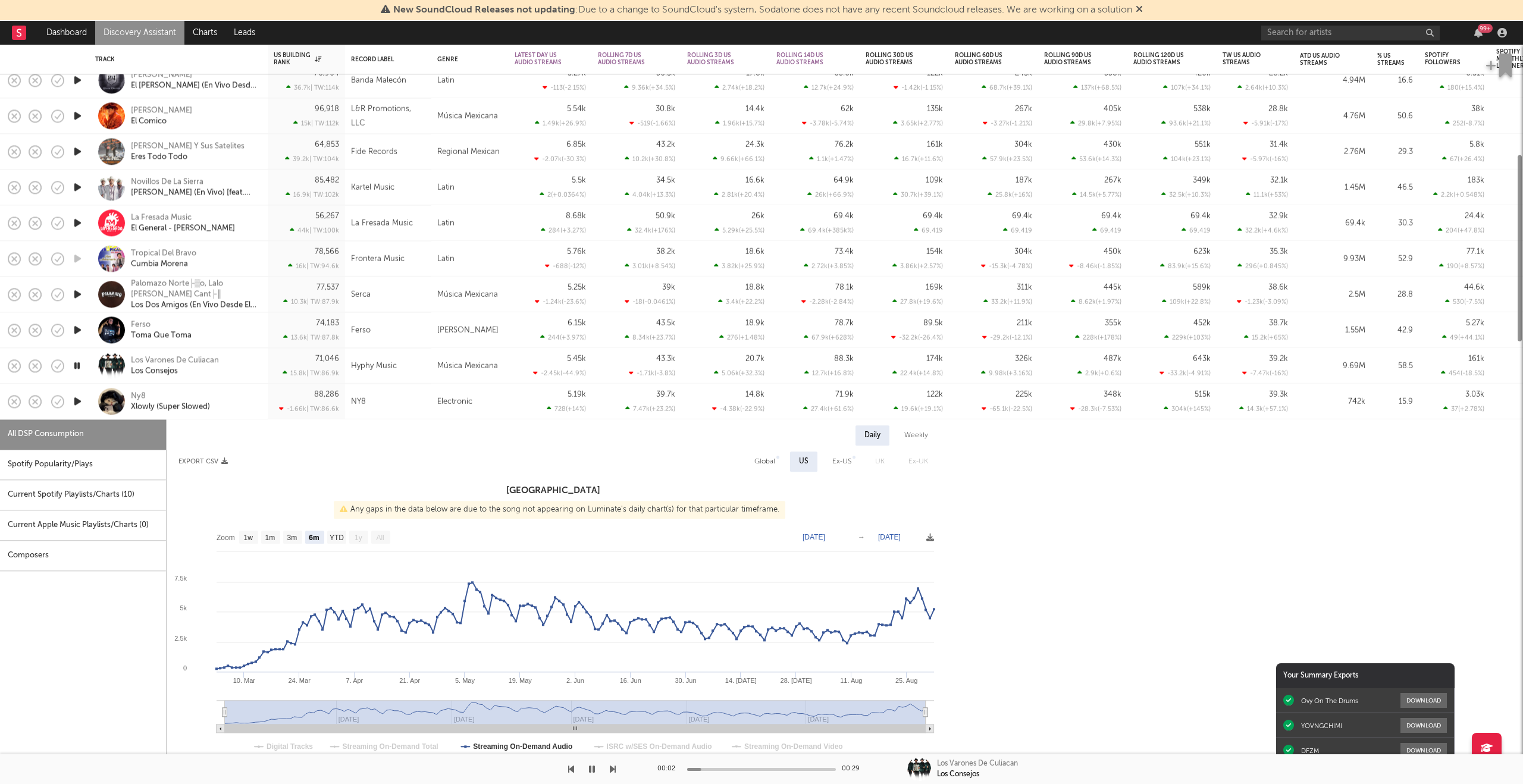
click at [79, 399] on icon "button" at bounding box center [77, 401] width 13 height 15
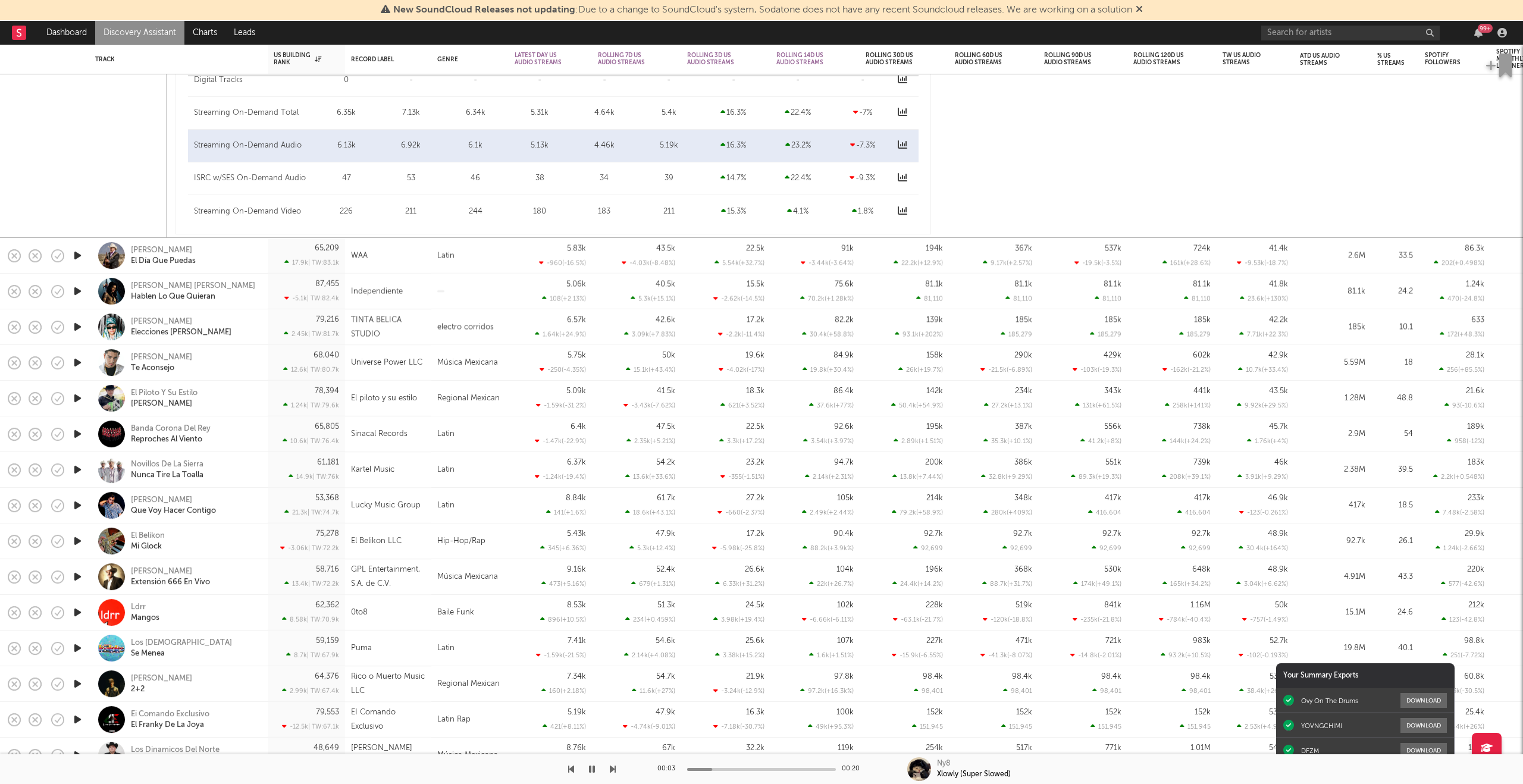
click at [77, 260] on icon "button" at bounding box center [77, 256] width 13 height 15
click at [78, 290] on icon "button" at bounding box center [77, 291] width 13 height 15
click at [65, 364] on icon "button" at bounding box center [57, 363] width 17 height 17
click at [80, 361] on icon "button" at bounding box center [77, 363] width 11 height 15
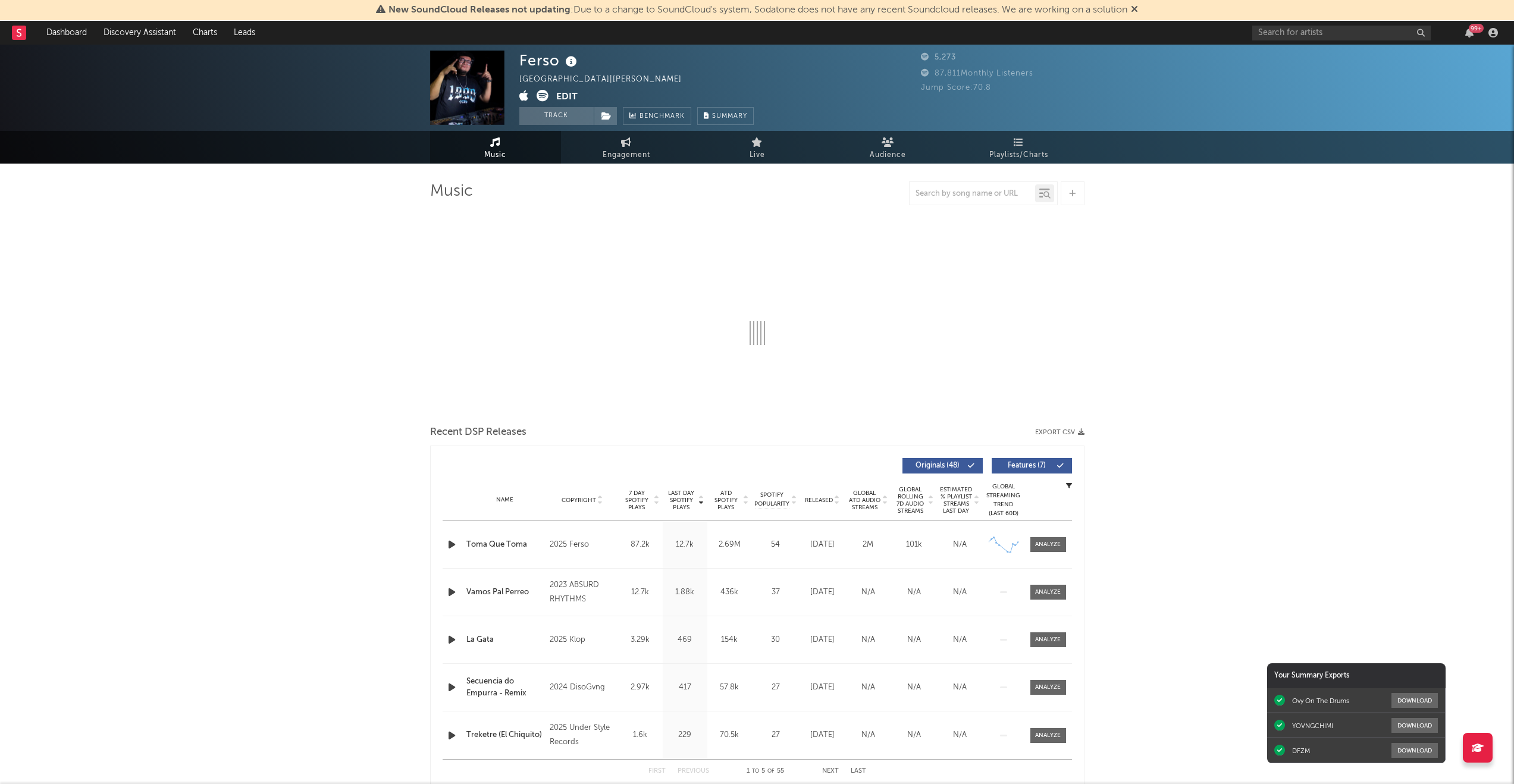
select select "6m"
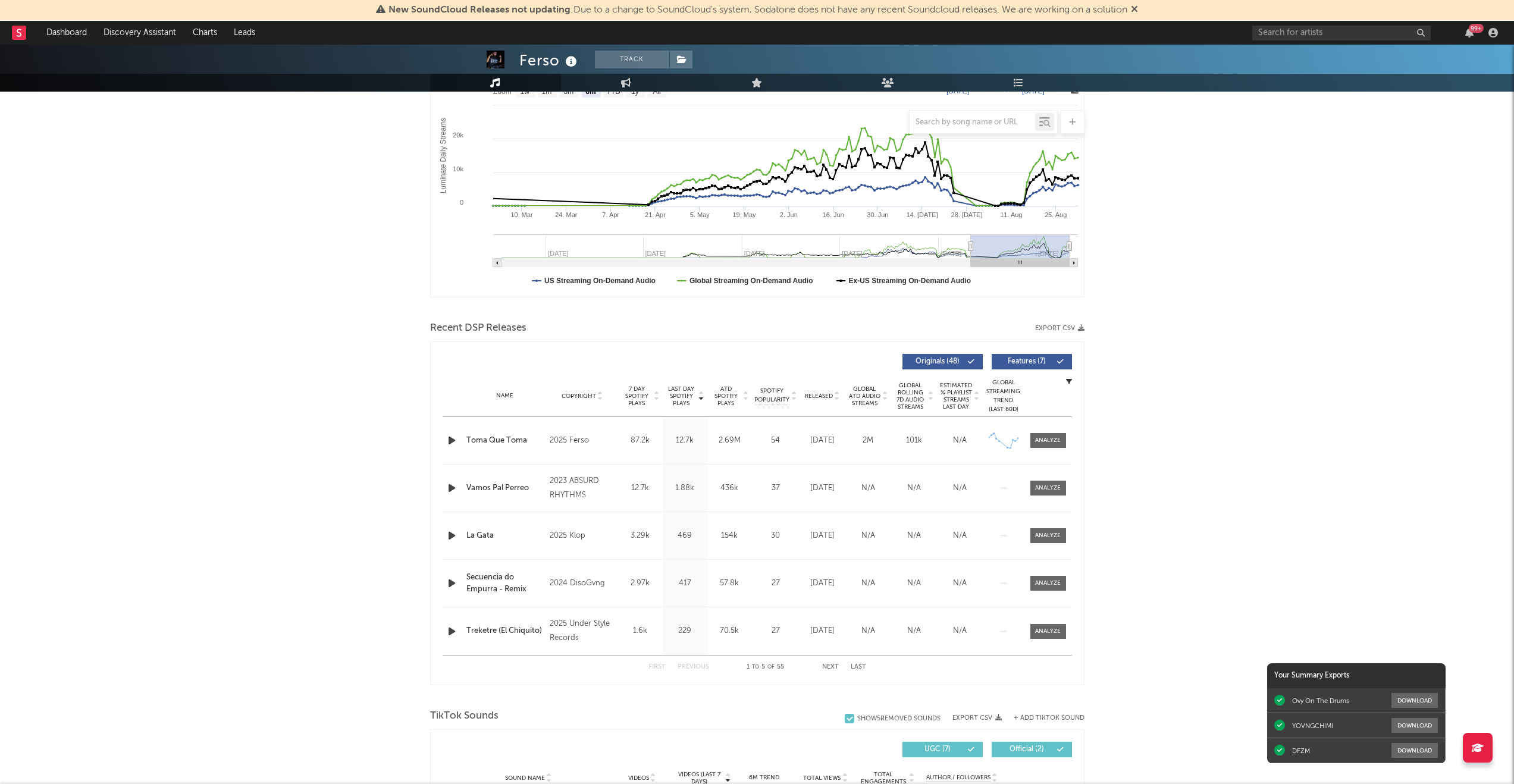
scroll to position [175, 0]
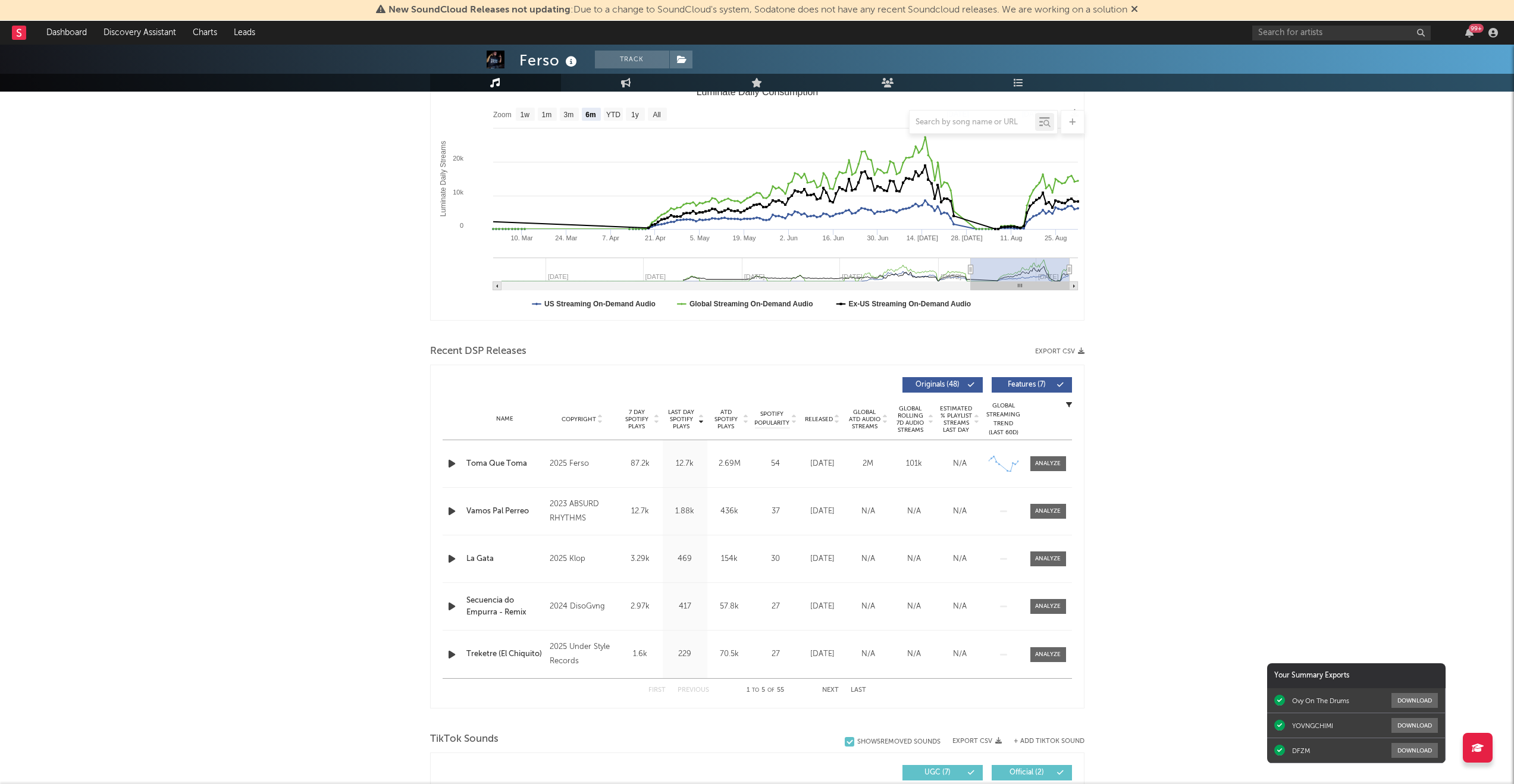
click at [1216, 216] on div "Ferso Track Mexico | Urbano latino Edit Track Benchmark Summary 5,273 87,811 Mo…" at bounding box center [757, 596] width 1514 height 1453
click at [451, 465] on icon "button" at bounding box center [451, 463] width 13 height 15
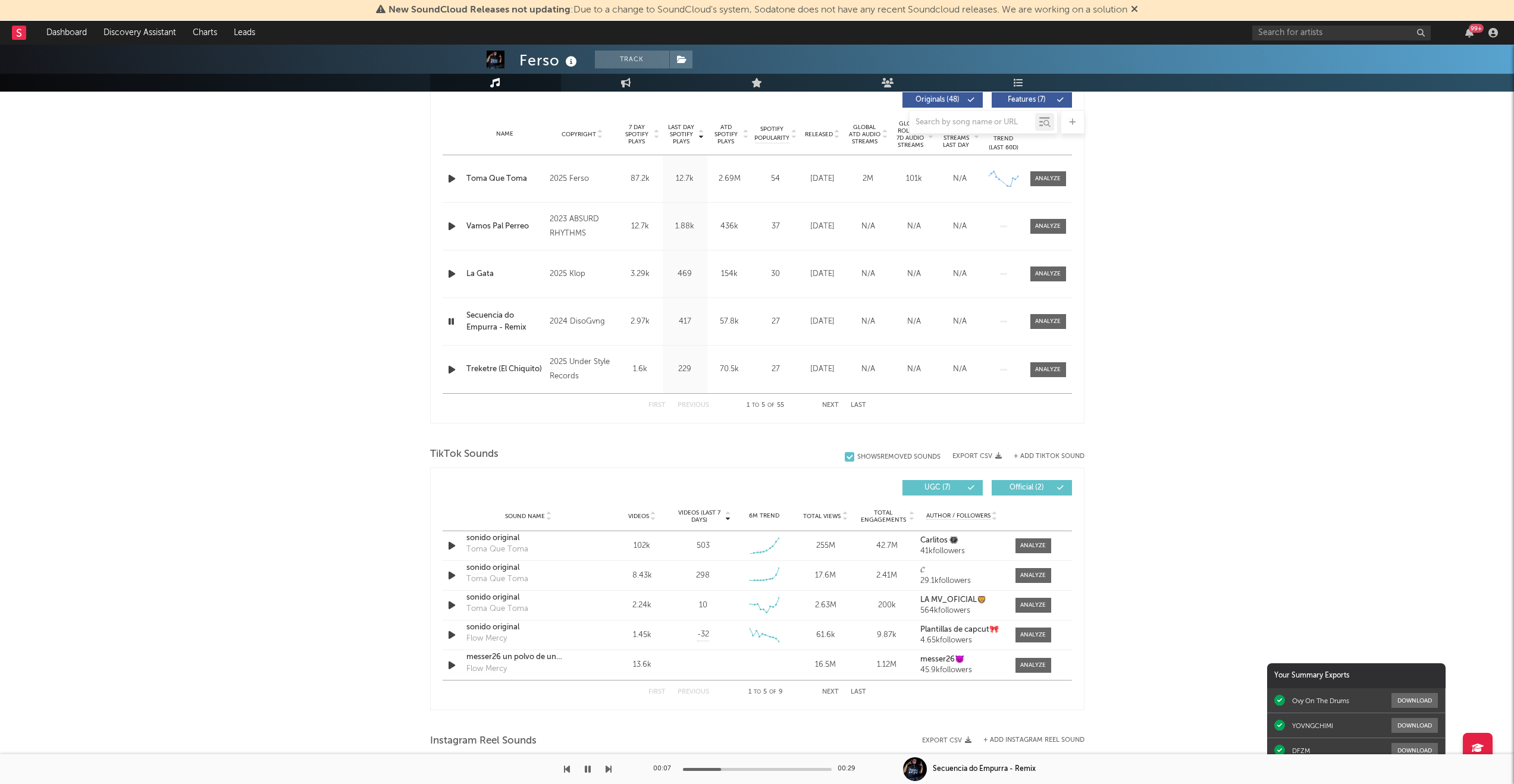
scroll to position [482, 0]
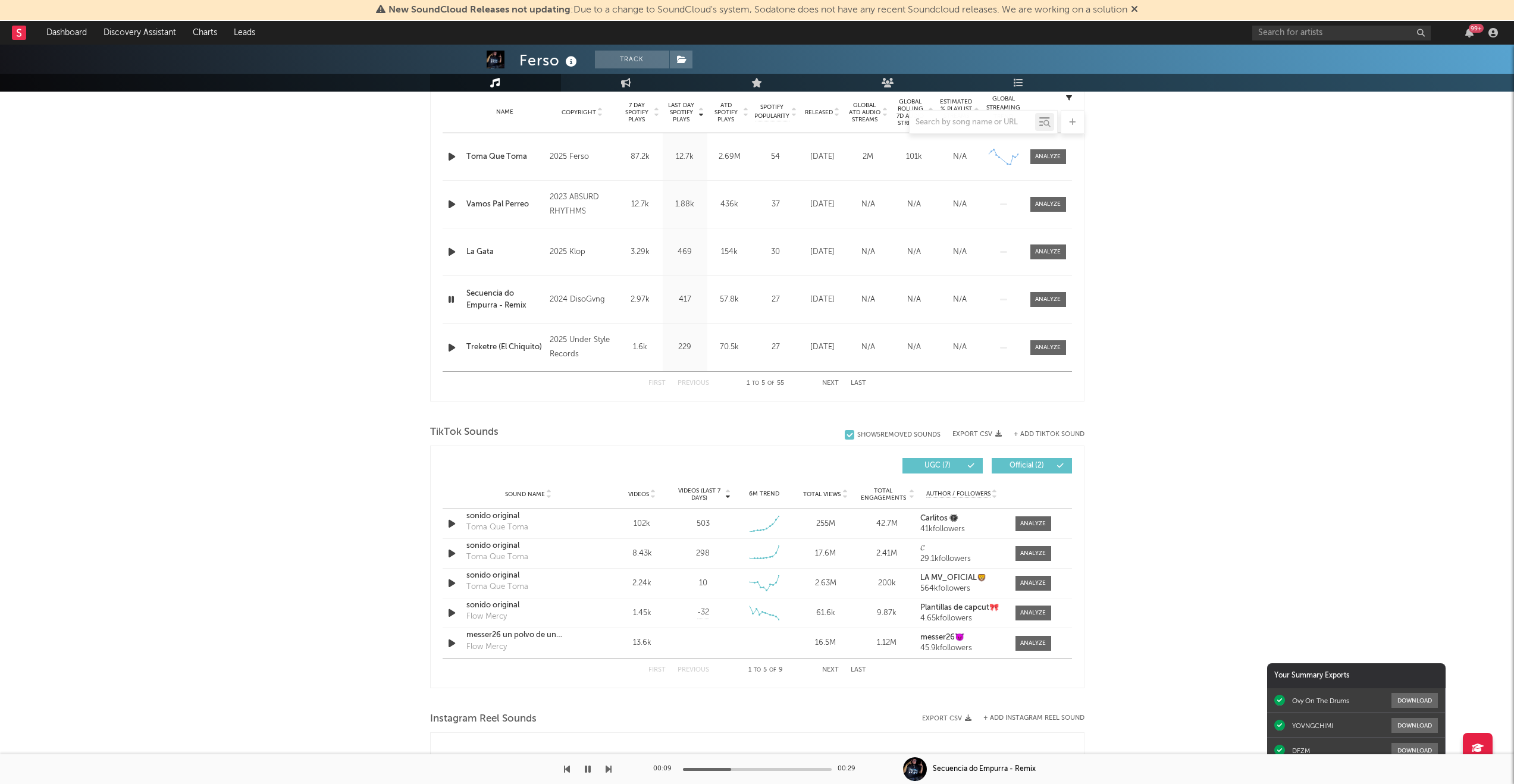
click at [441, 300] on div "Last Day Spotify Plays Copyright 7 Day Spotify Plays Last Day Spotify Plays ATD…" at bounding box center [757, 230] width 654 height 344
click at [447, 300] on icon "button" at bounding box center [451, 299] width 11 height 15
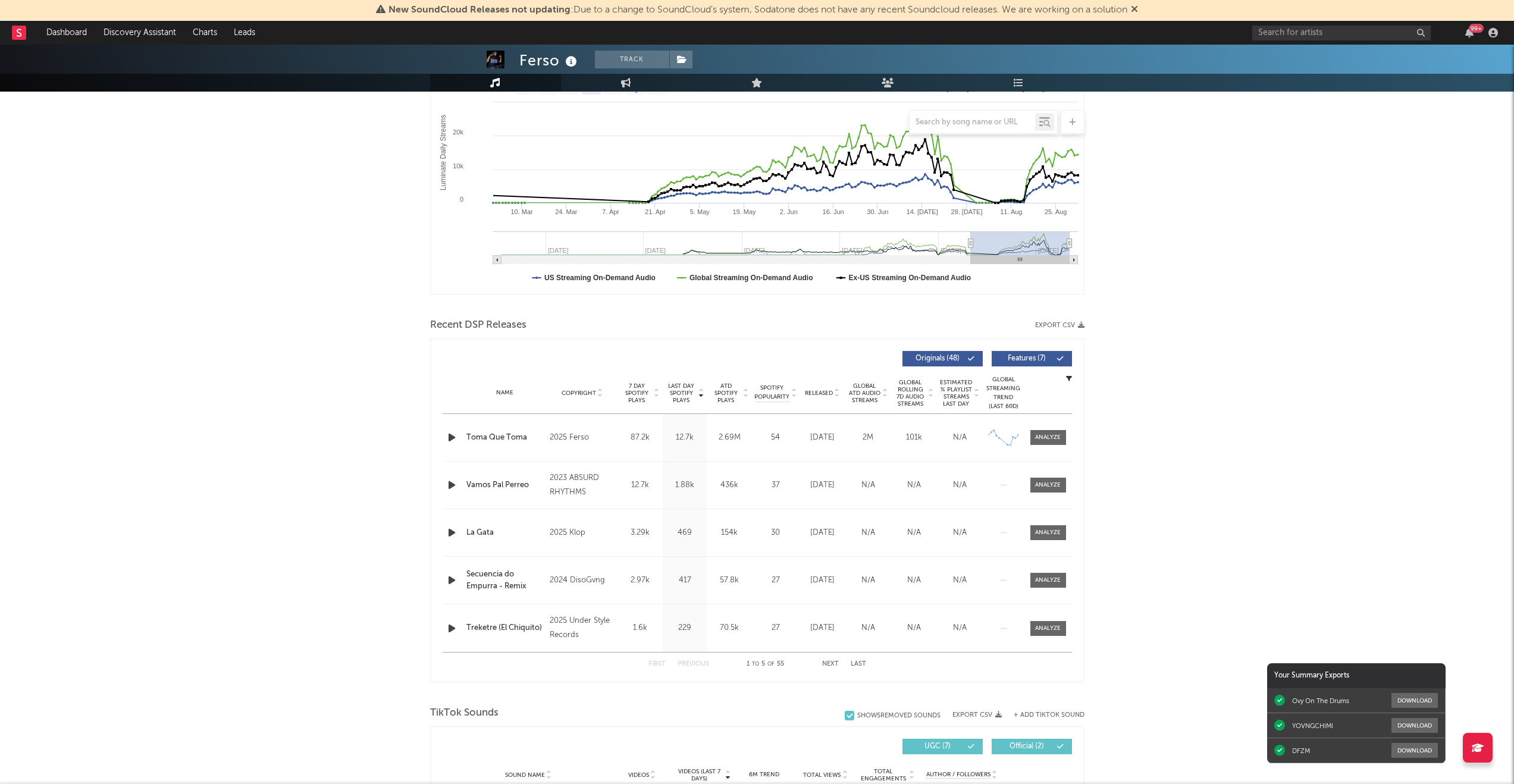
scroll to position [218, 0]
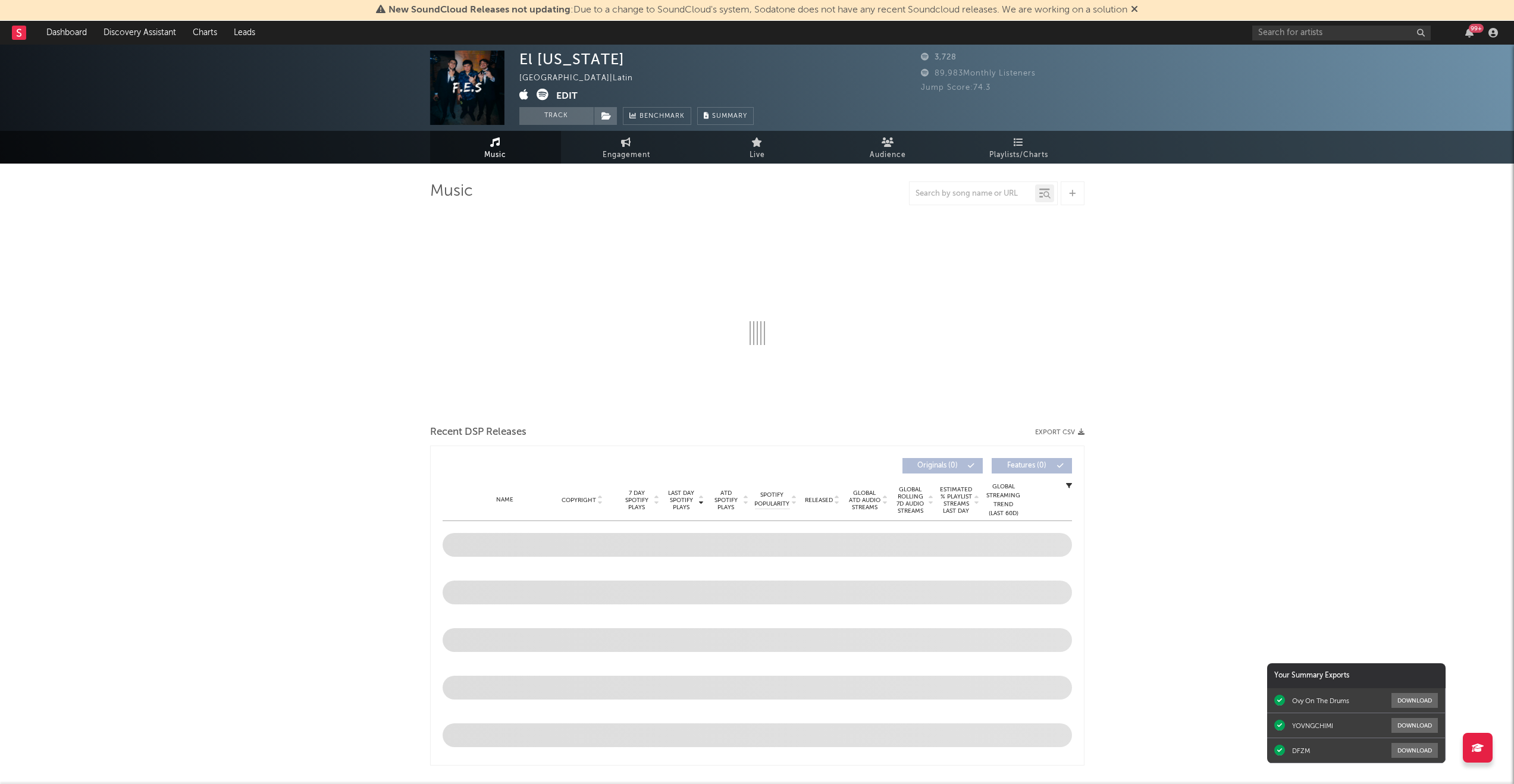
select select "6m"
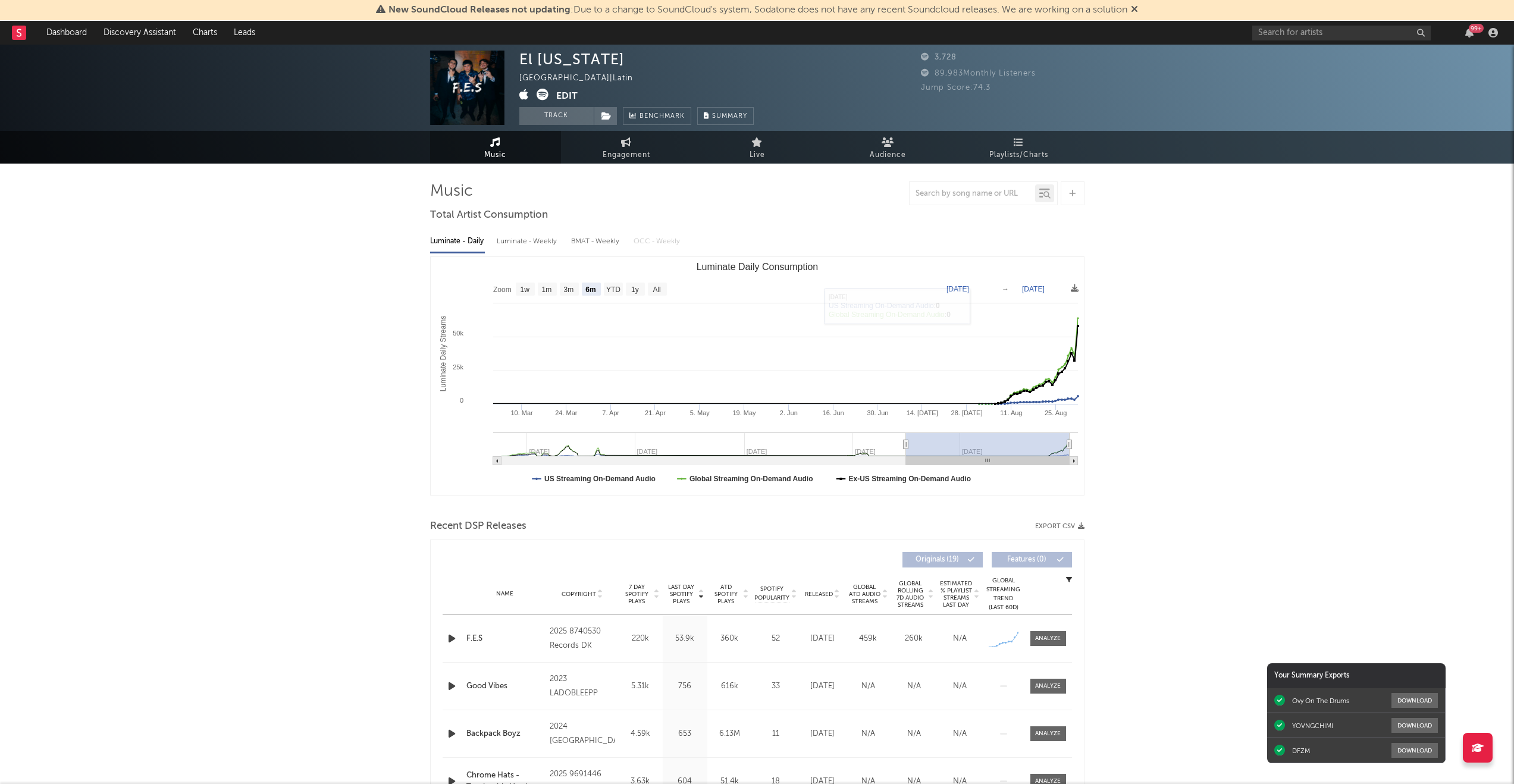
click at [467, 81] on img at bounding box center [467, 88] width 75 height 75
click at [570, 109] on button "Track" at bounding box center [557, 116] width 75 height 18
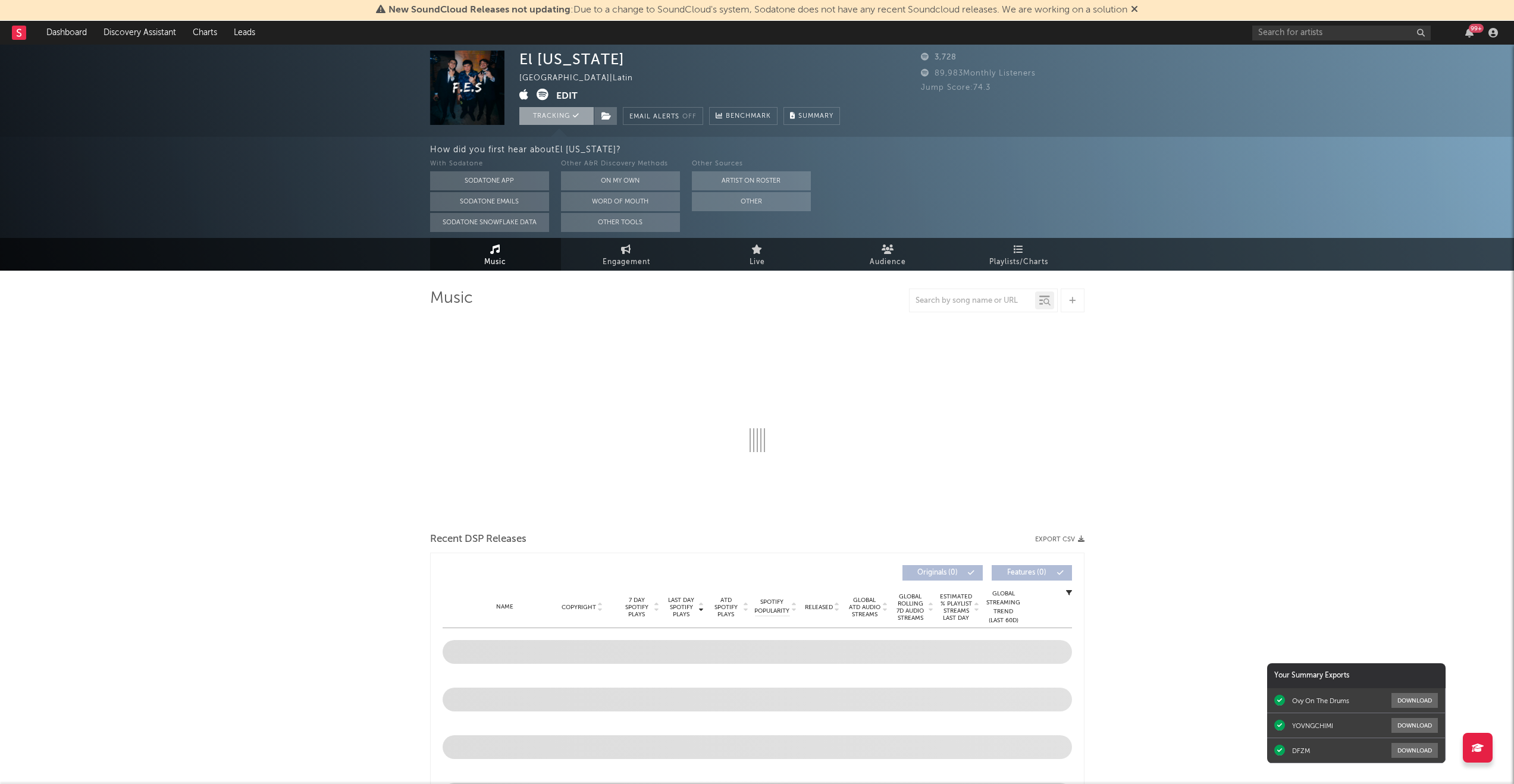
select select "6m"
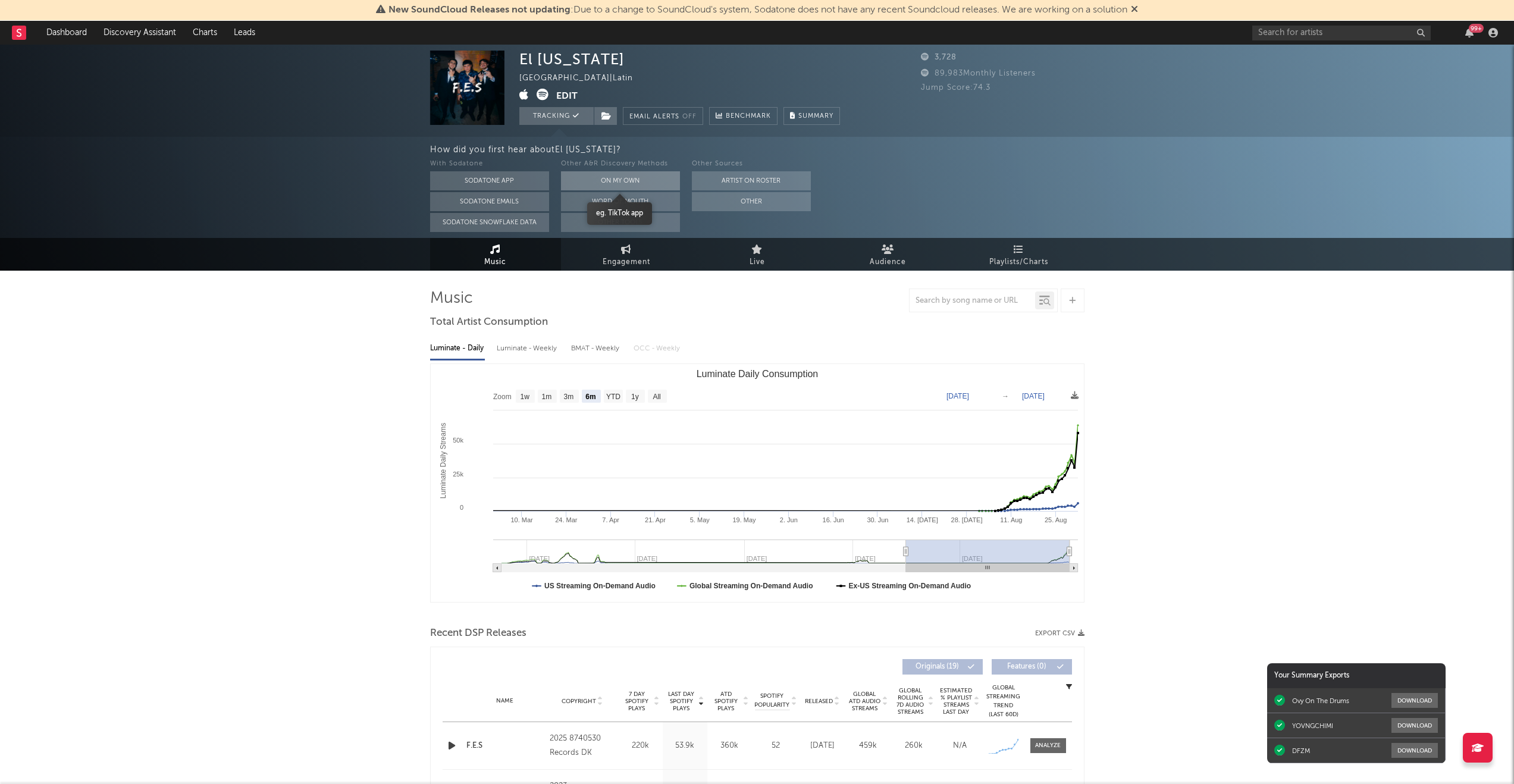
click at [631, 174] on button "On My Own" at bounding box center [621, 180] width 119 height 19
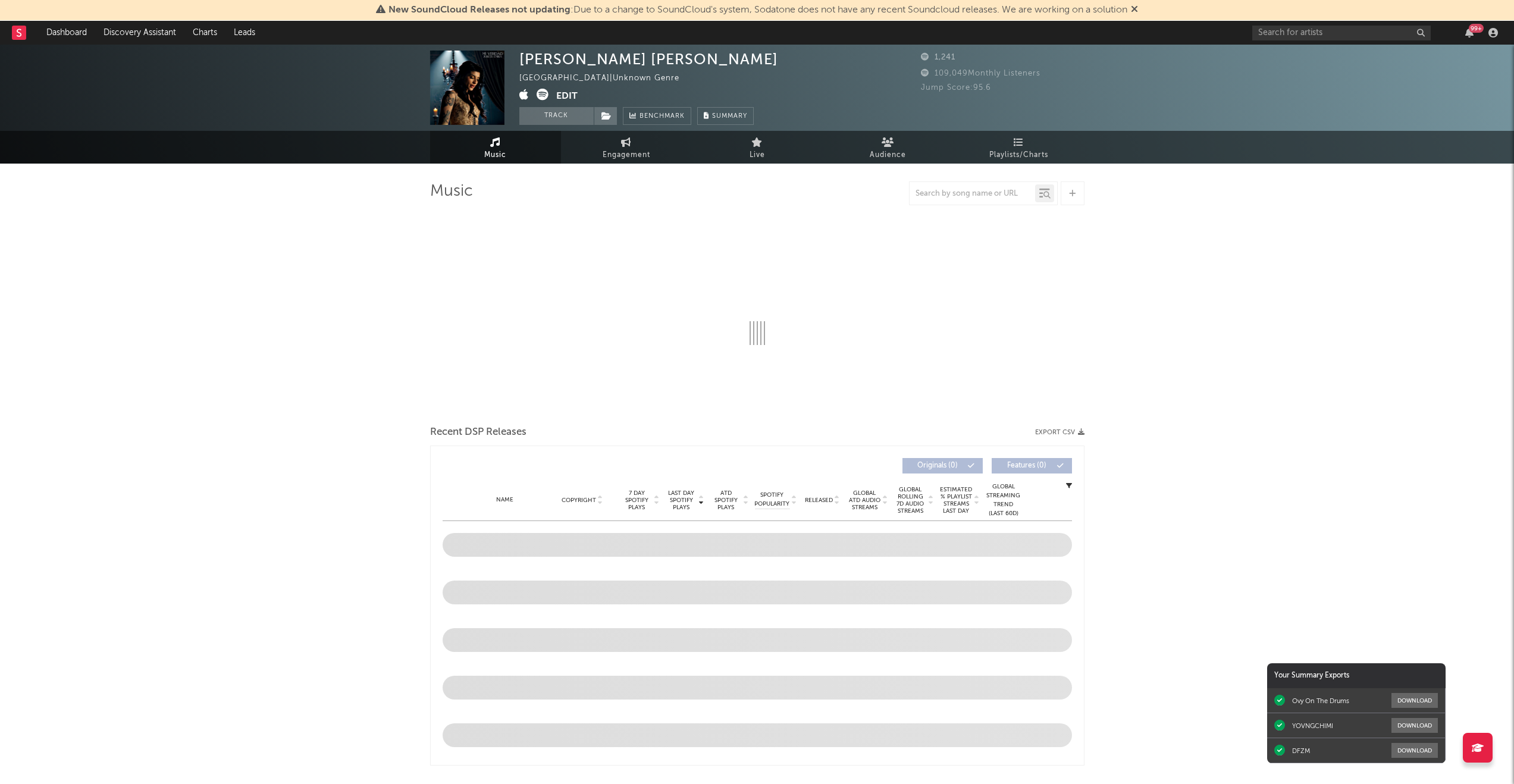
select select "1w"
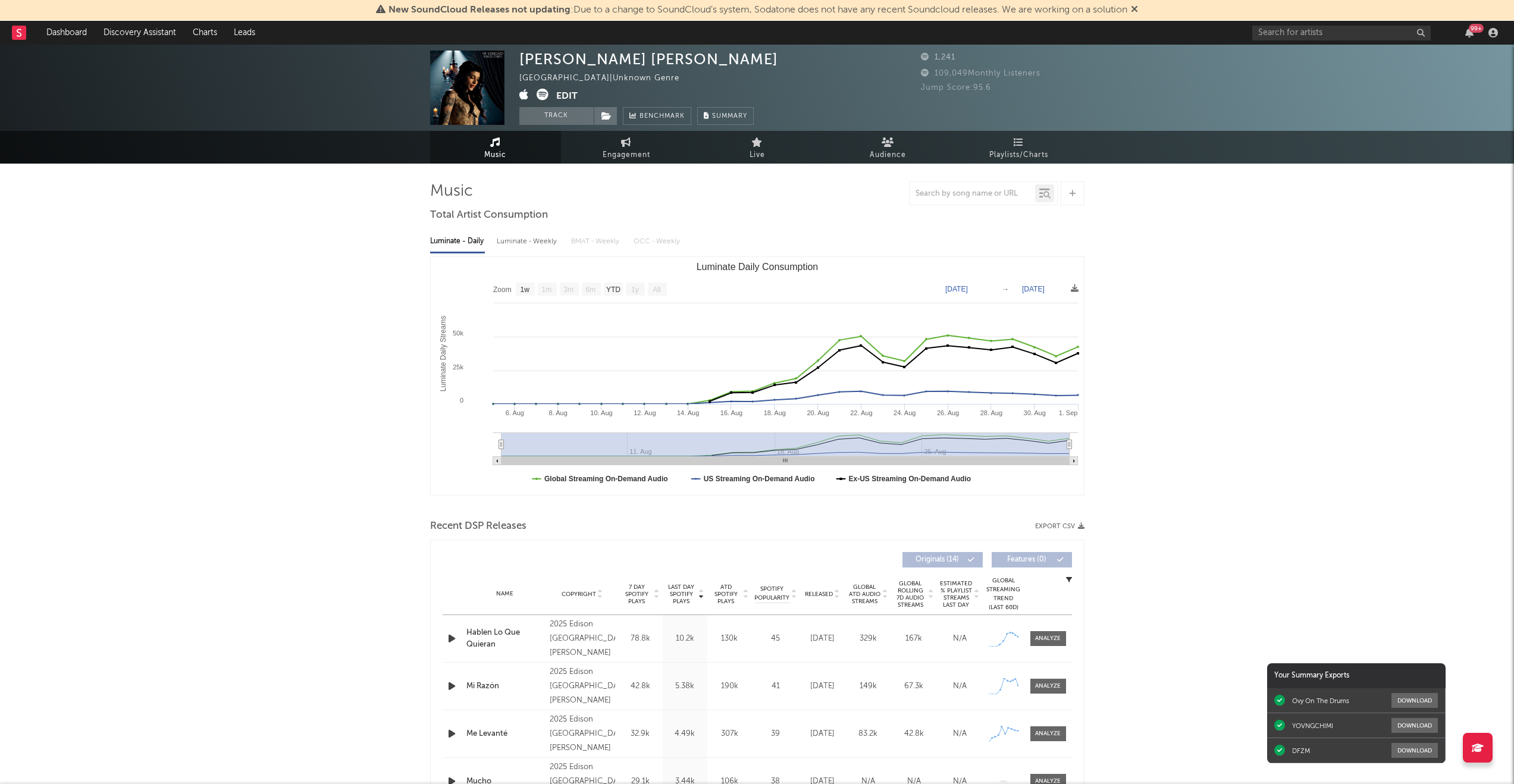
click at [480, 91] on img at bounding box center [467, 88] width 75 height 75
click at [543, 95] on icon at bounding box center [543, 95] width 12 height 12
